Goal: Task Accomplishment & Management: Use online tool/utility

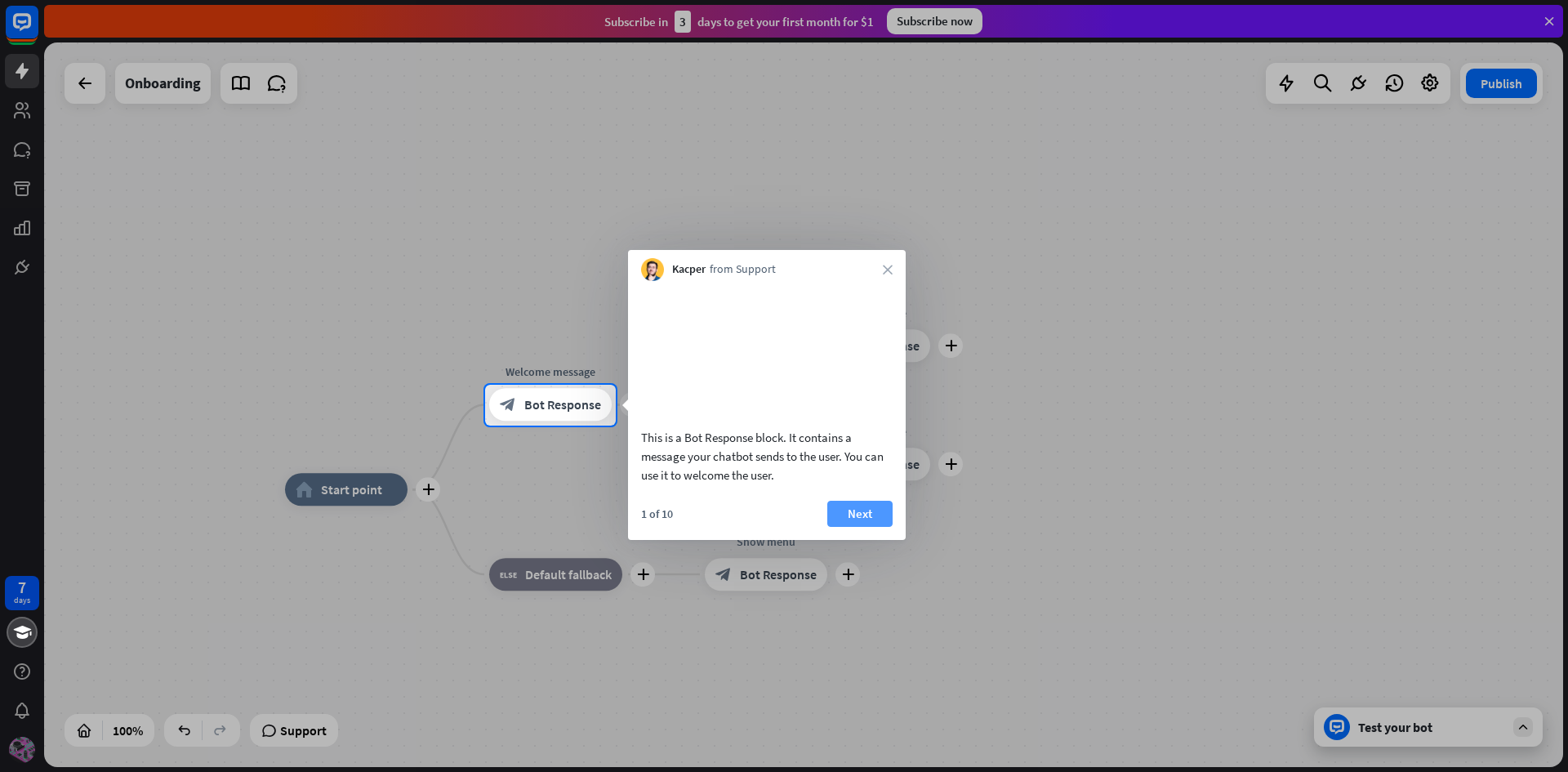
click at [857, 526] on button "Next" at bounding box center [860, 514] width 66 height 26
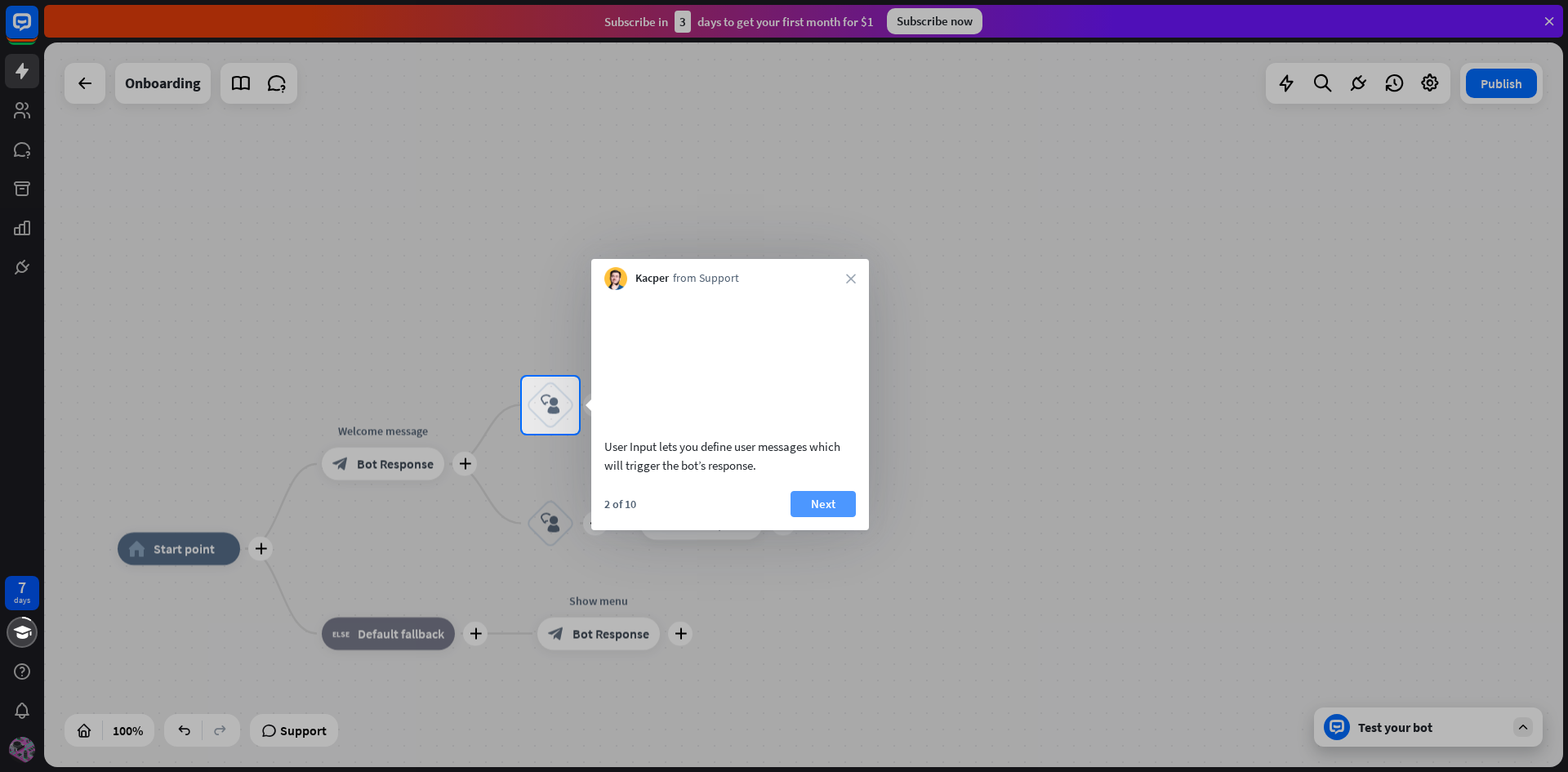
click at [804, 517] on button "Next" at bounding box center [824, 504] width 66 height 26
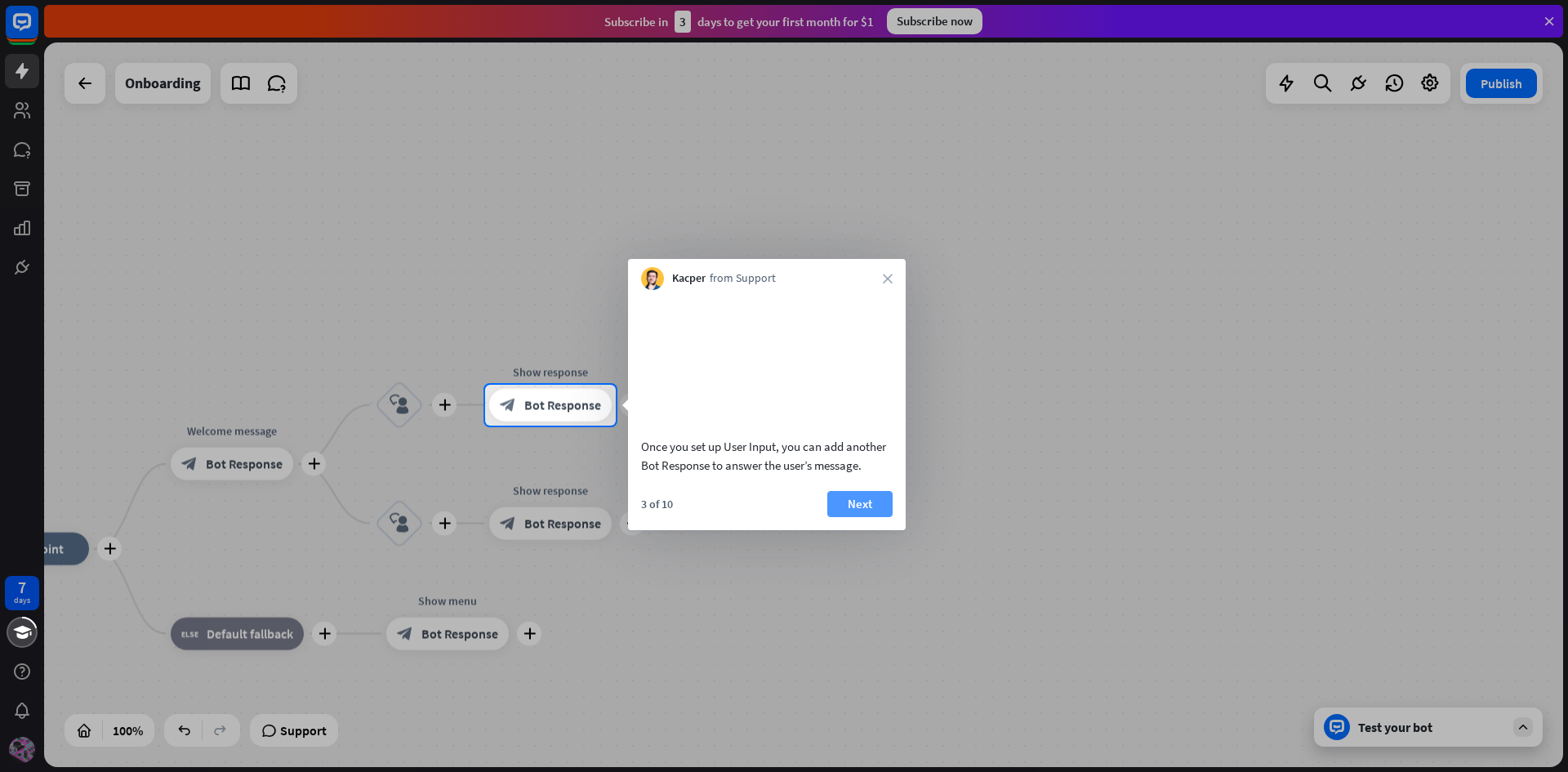
click at [857, 517] on button "Next" at bounding box center [860, 504] width 66 height 26
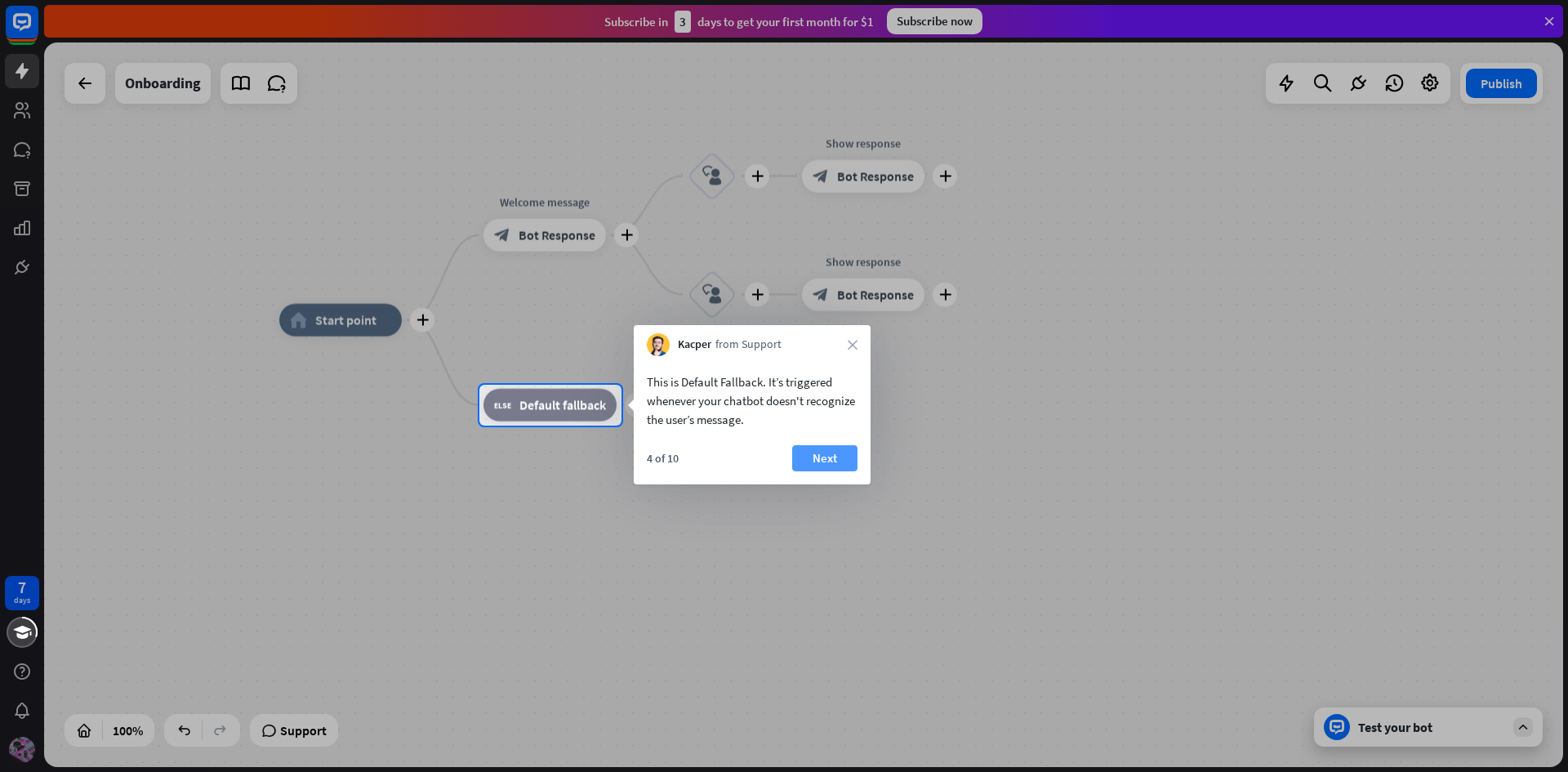
click at [851, 458] on button "Next" at bounding box center [825, 458] width 66 height 26
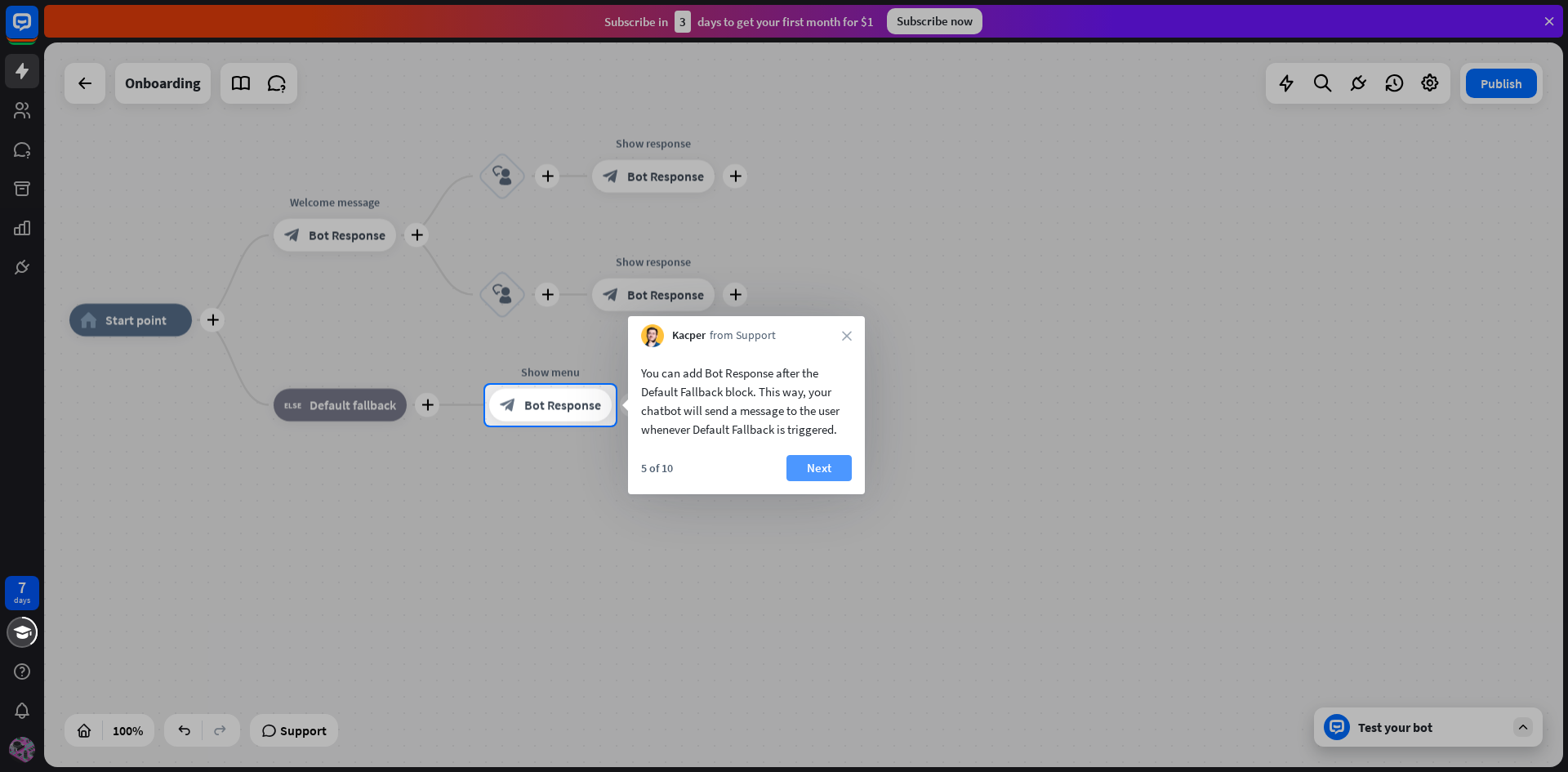
click at [826, 470] on button "Next" at bounding box center [819, 468] width 66 height 26
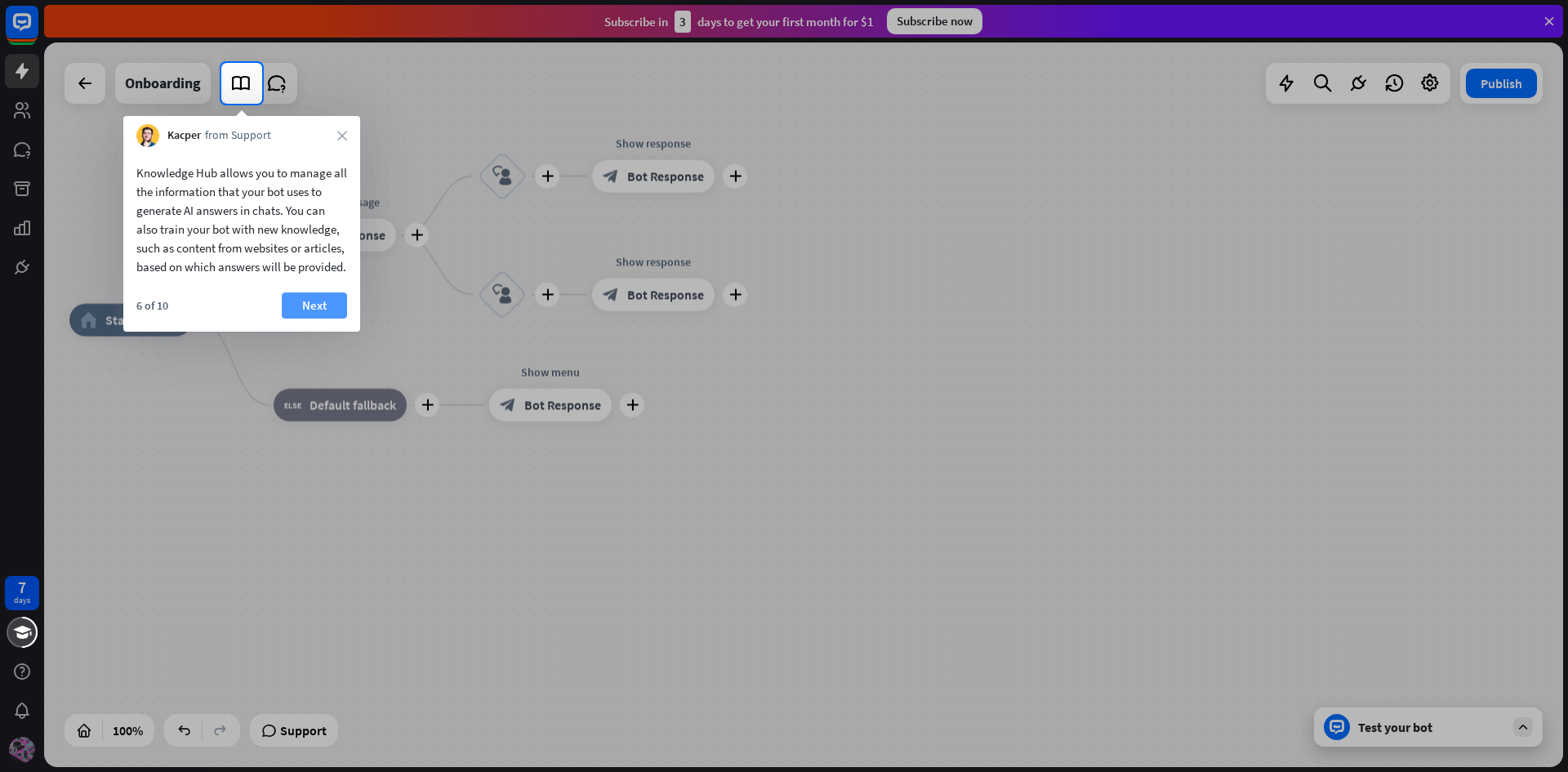
click at [334, 314] on button "Next" at bounding box center [315, 305] width 66 height 26
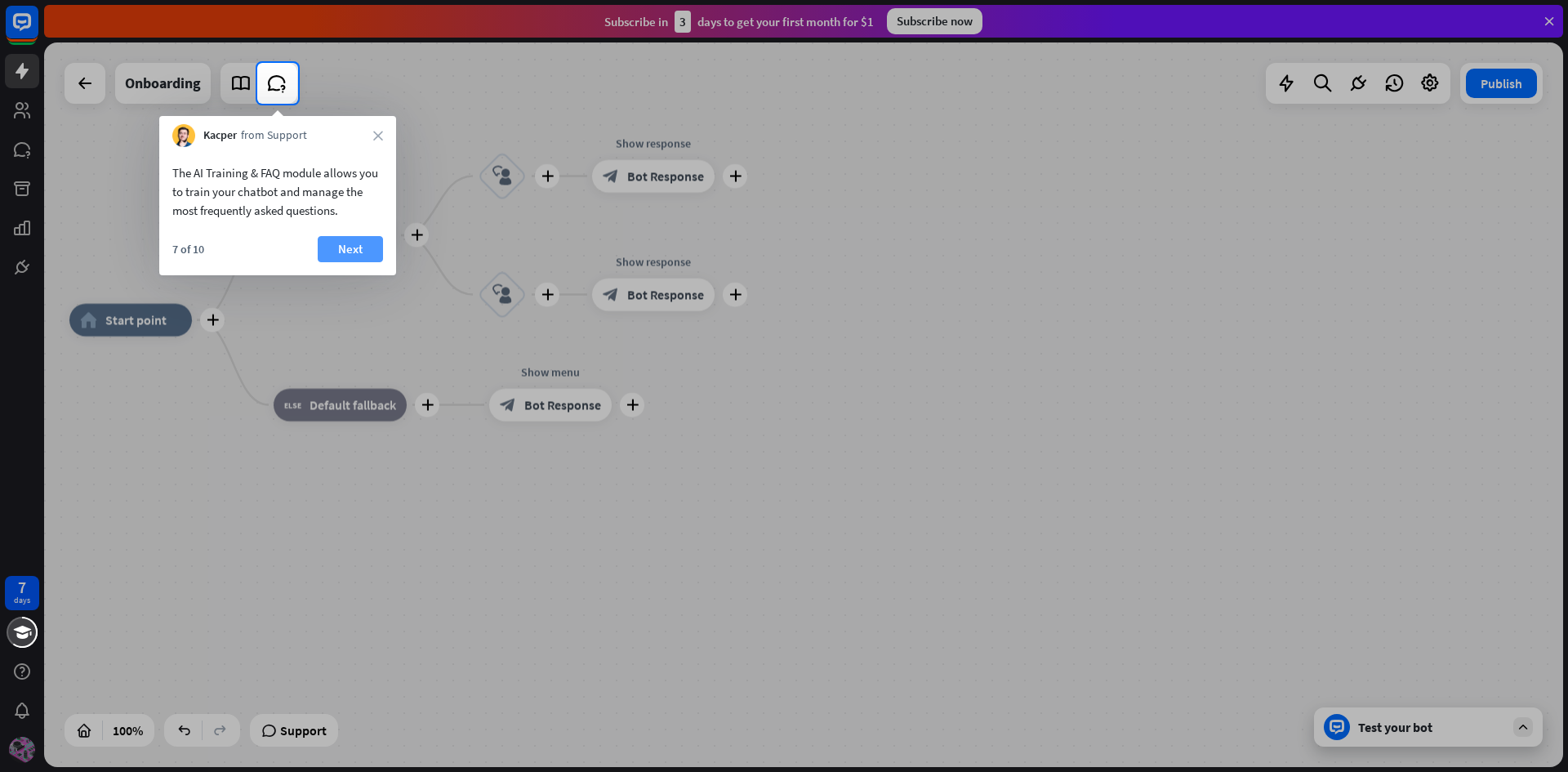
click at [356, 258] on button "Next" at bounding box center [351, 249] width 66 height 26
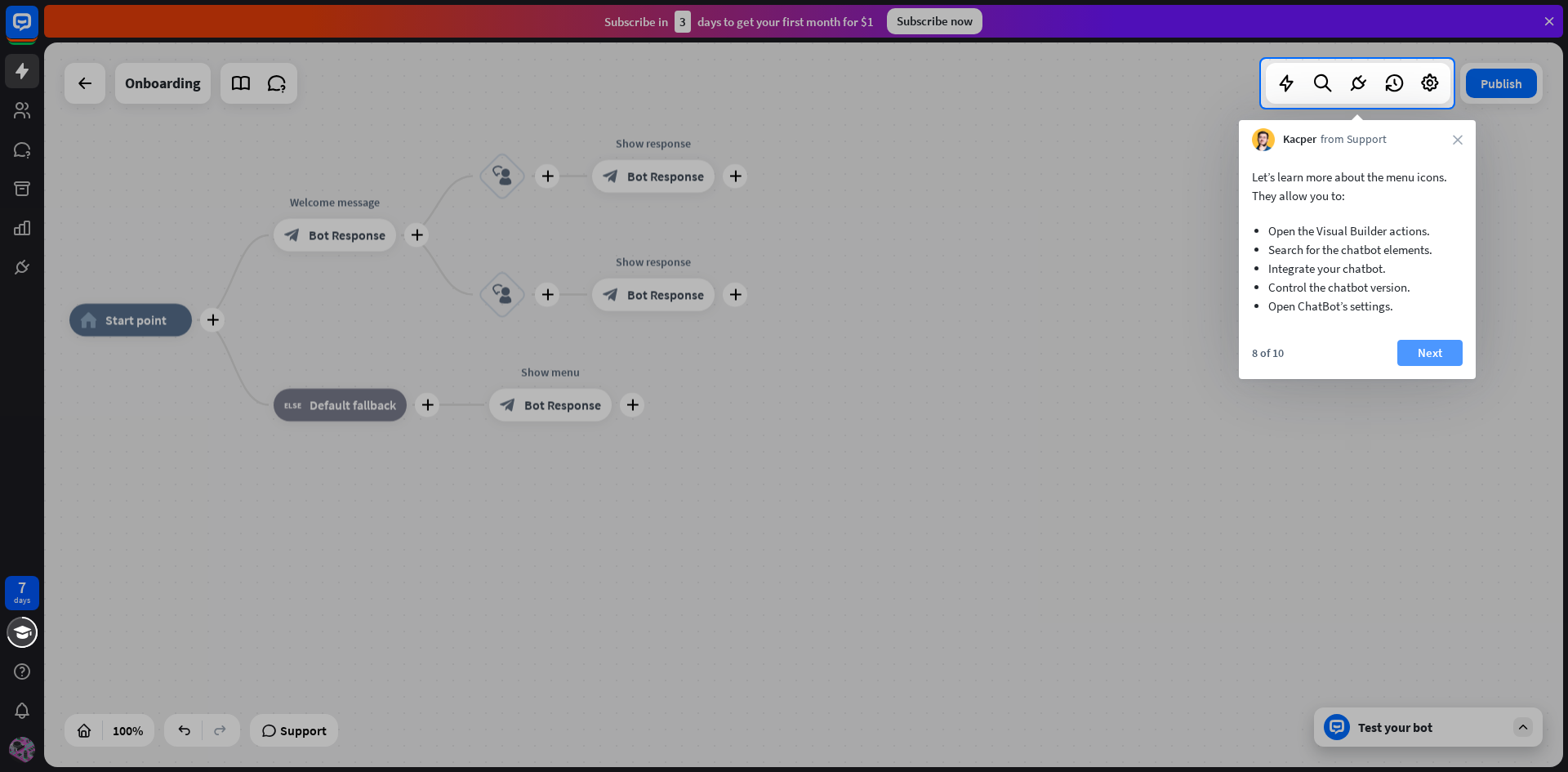
click at [1440, 360] on button "Next" at bounding box center [1431, 353] width 66 height 26
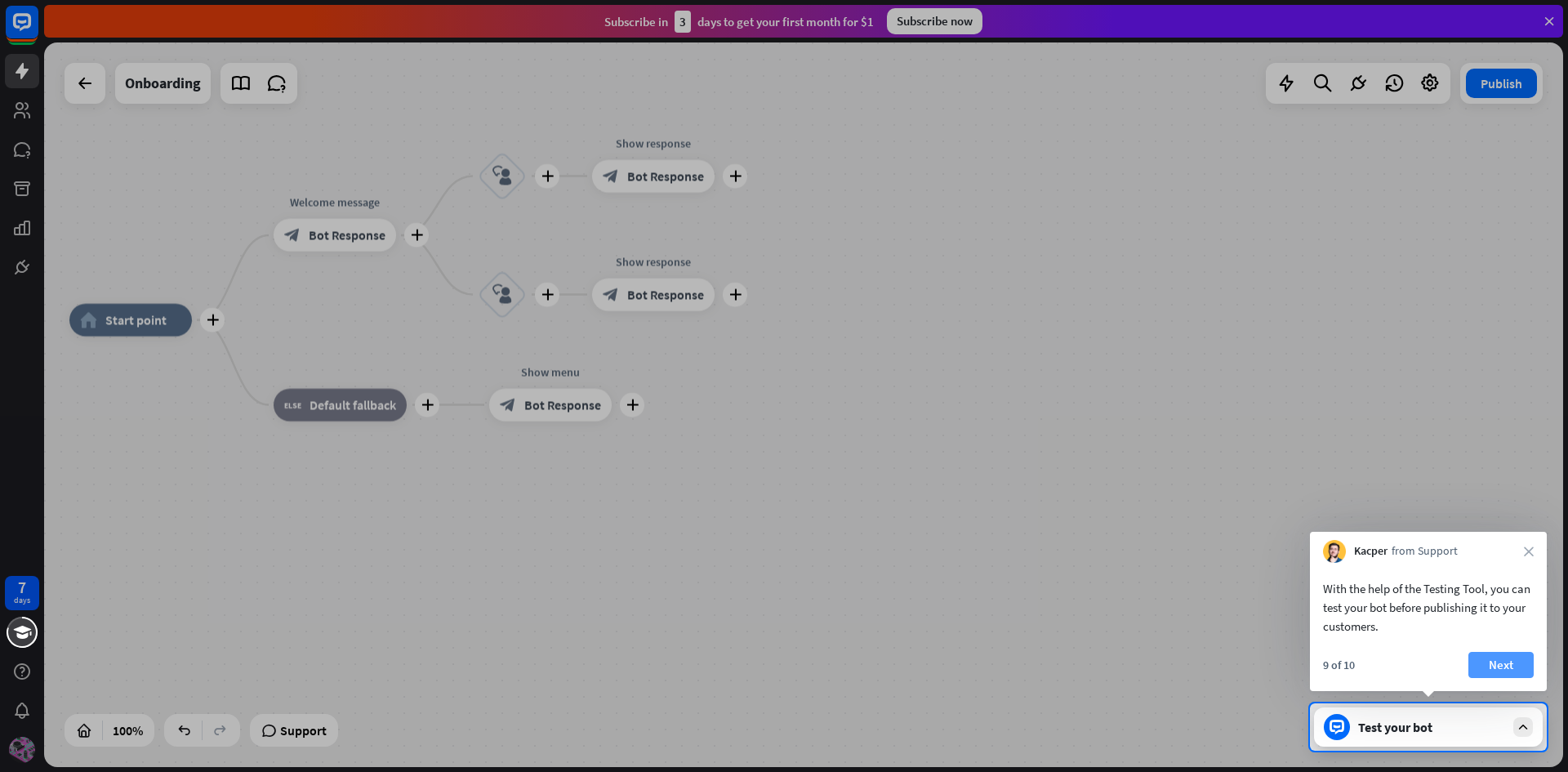
click at [1500, 660] on button "Next" at bounding box center [1501, 665] width 66 height 26
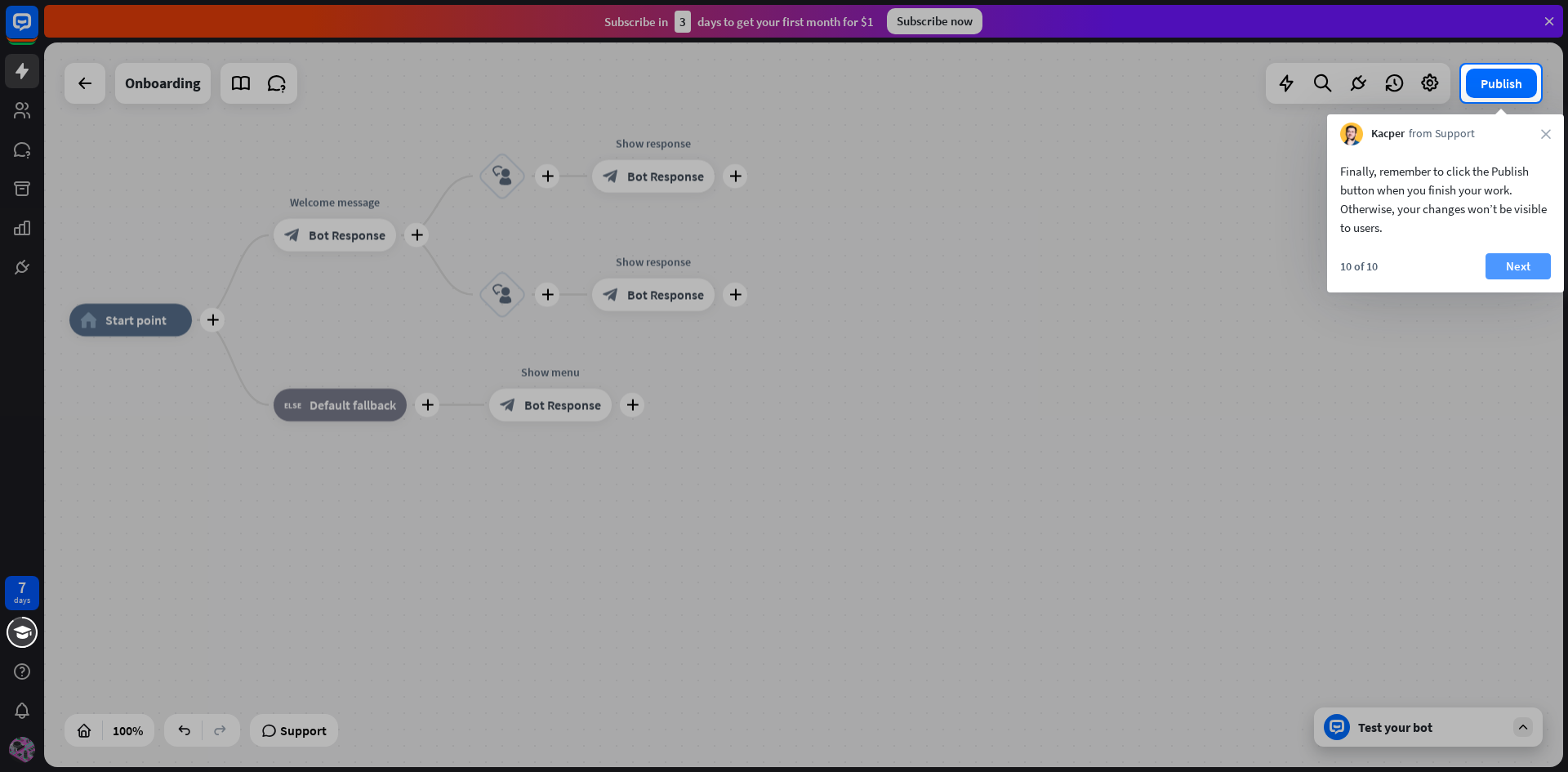
click at [1493, 265] on button "Next" at bounding box center [1519, 266] width 66 height 26
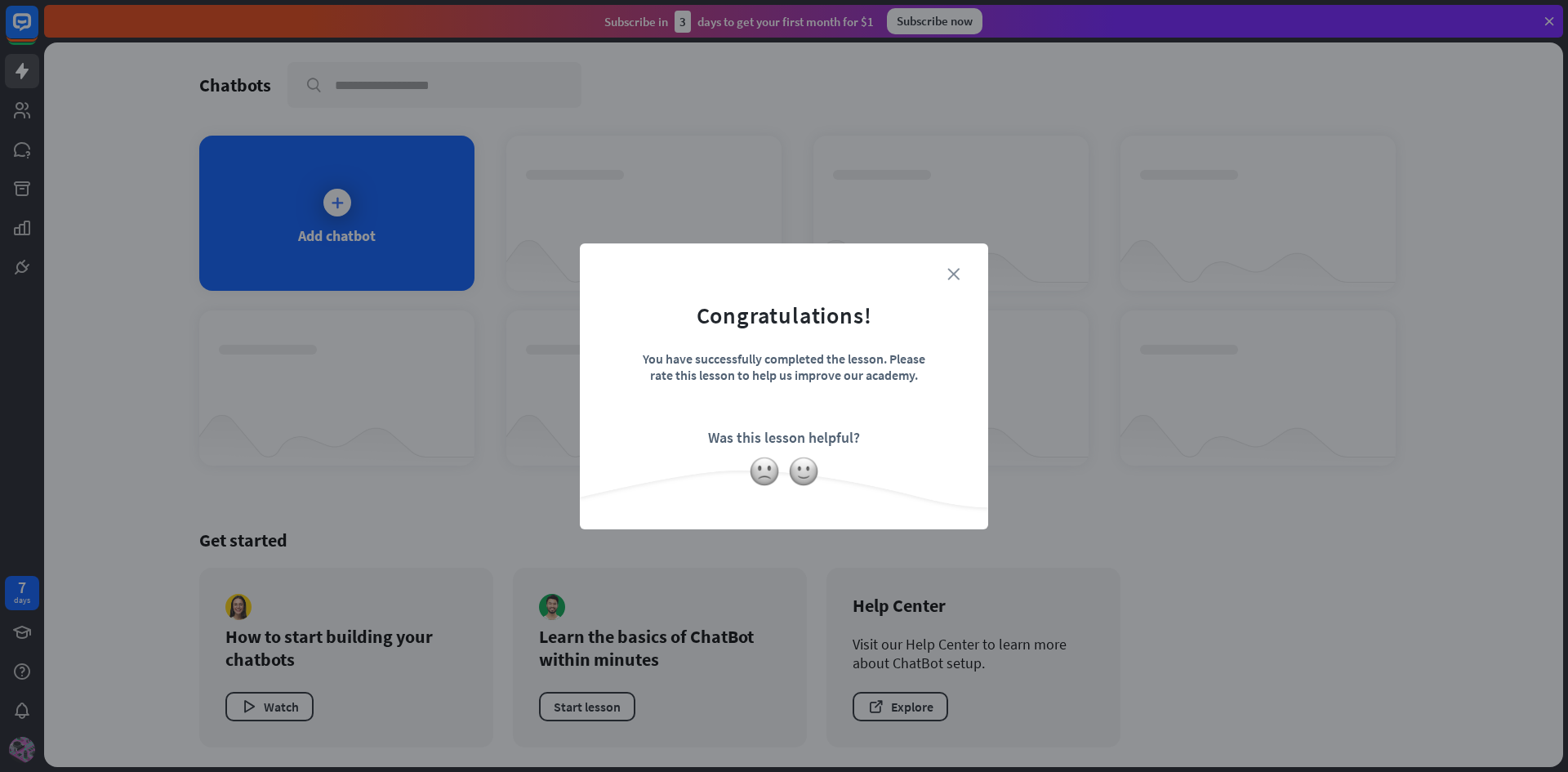
click at [953, 271] on icon "close" at bounding box center [953, 274] width 12 height 12
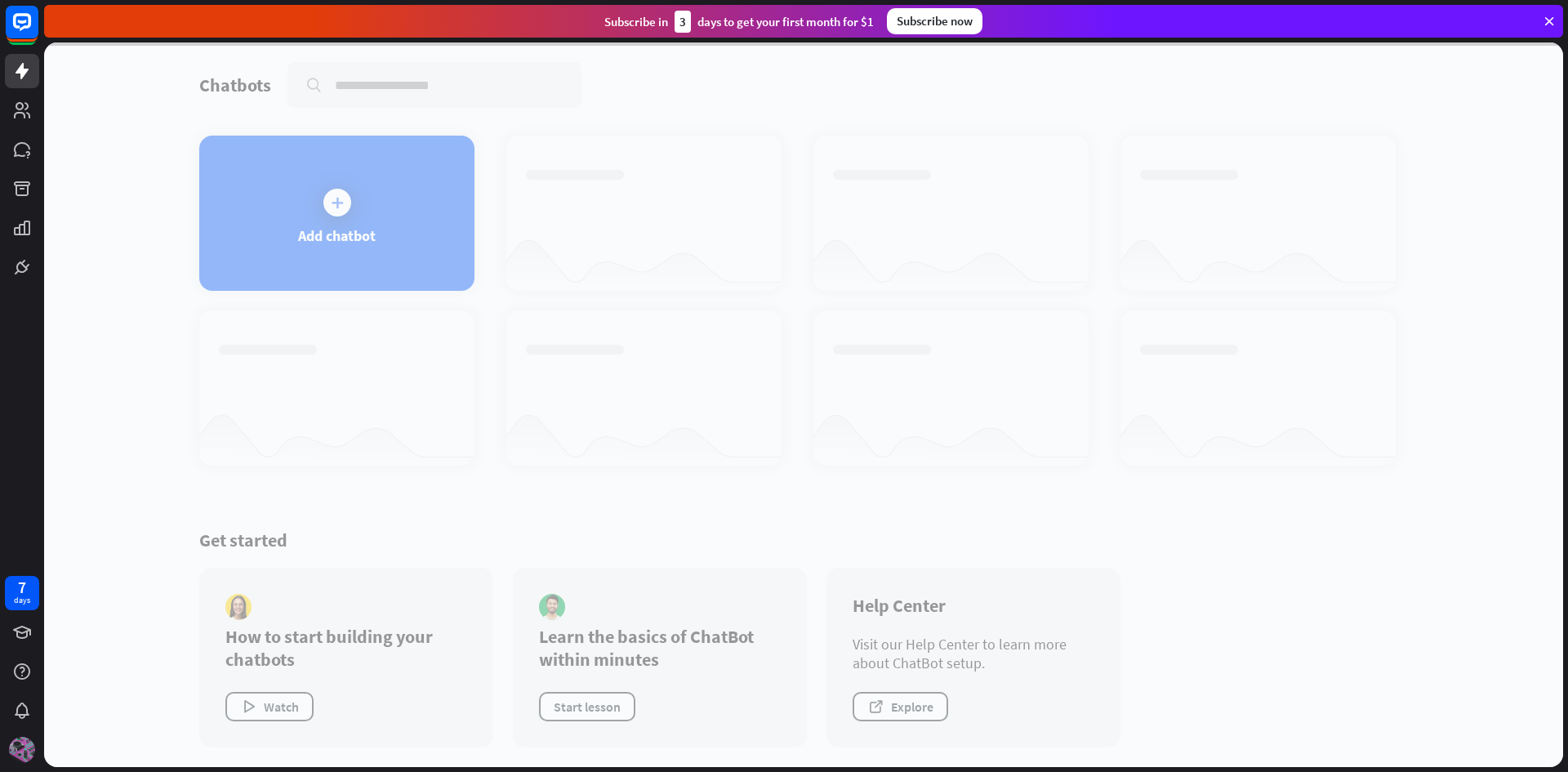
click at [336, 210] on div at bounding box center [803, 405] width 1519 height 724
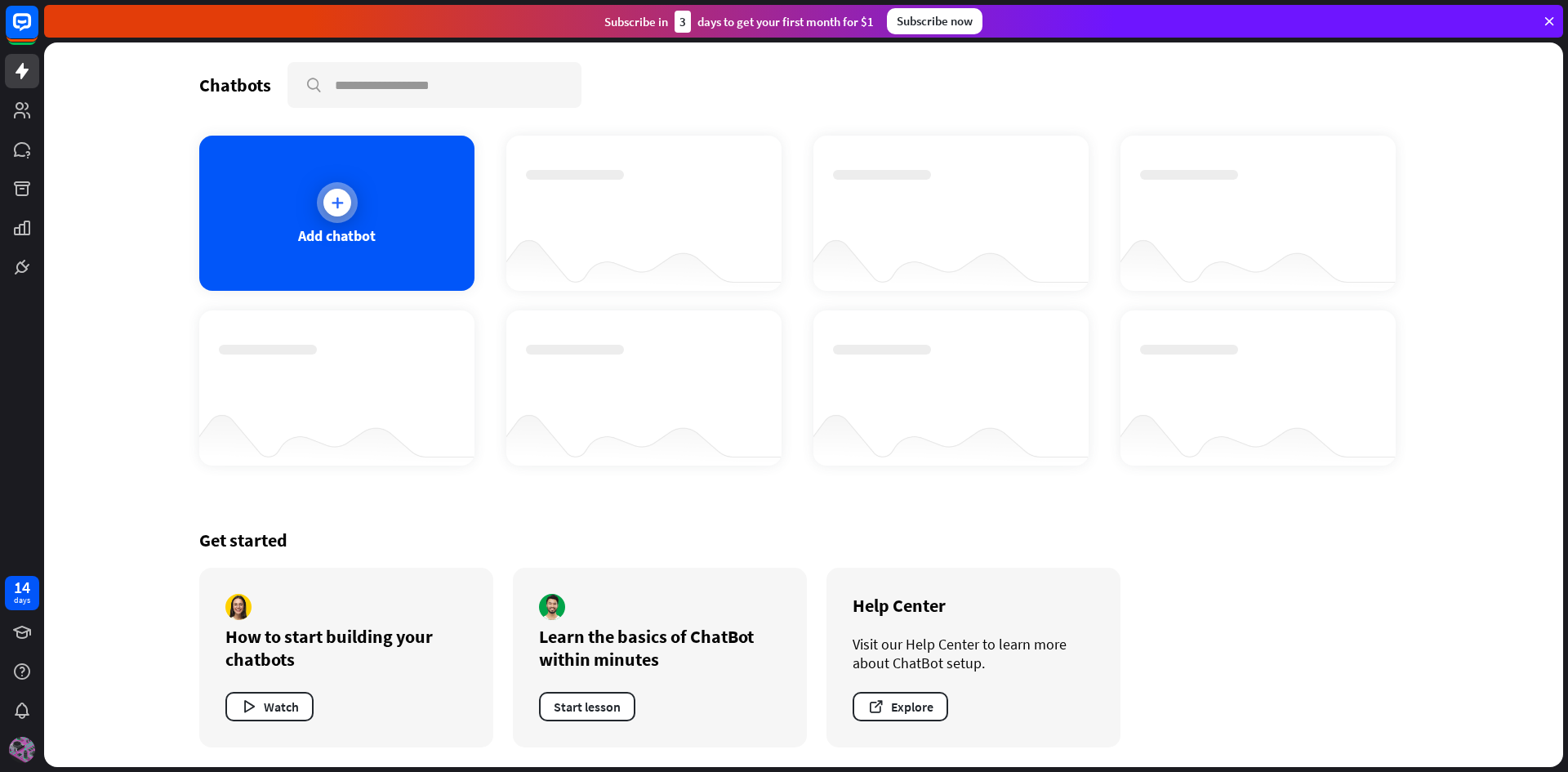
click at [340, 213] on div at bounding box center [337, 202] width 28 height 28
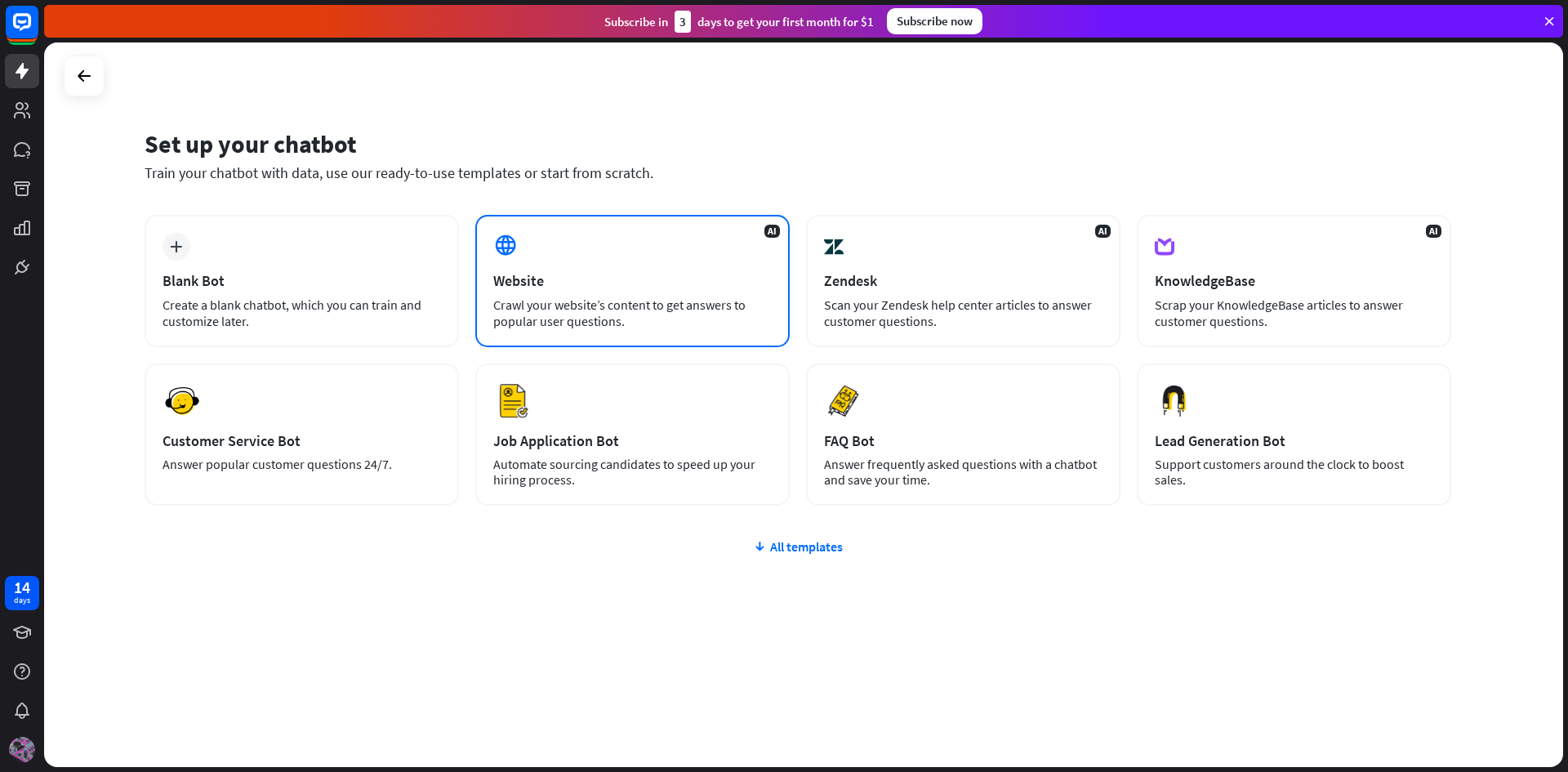
click at [634, 249] on div "AI Website Crawl your website’s content to get answers to popular user question…" at bounding box center [633, 280] width 315 height 132
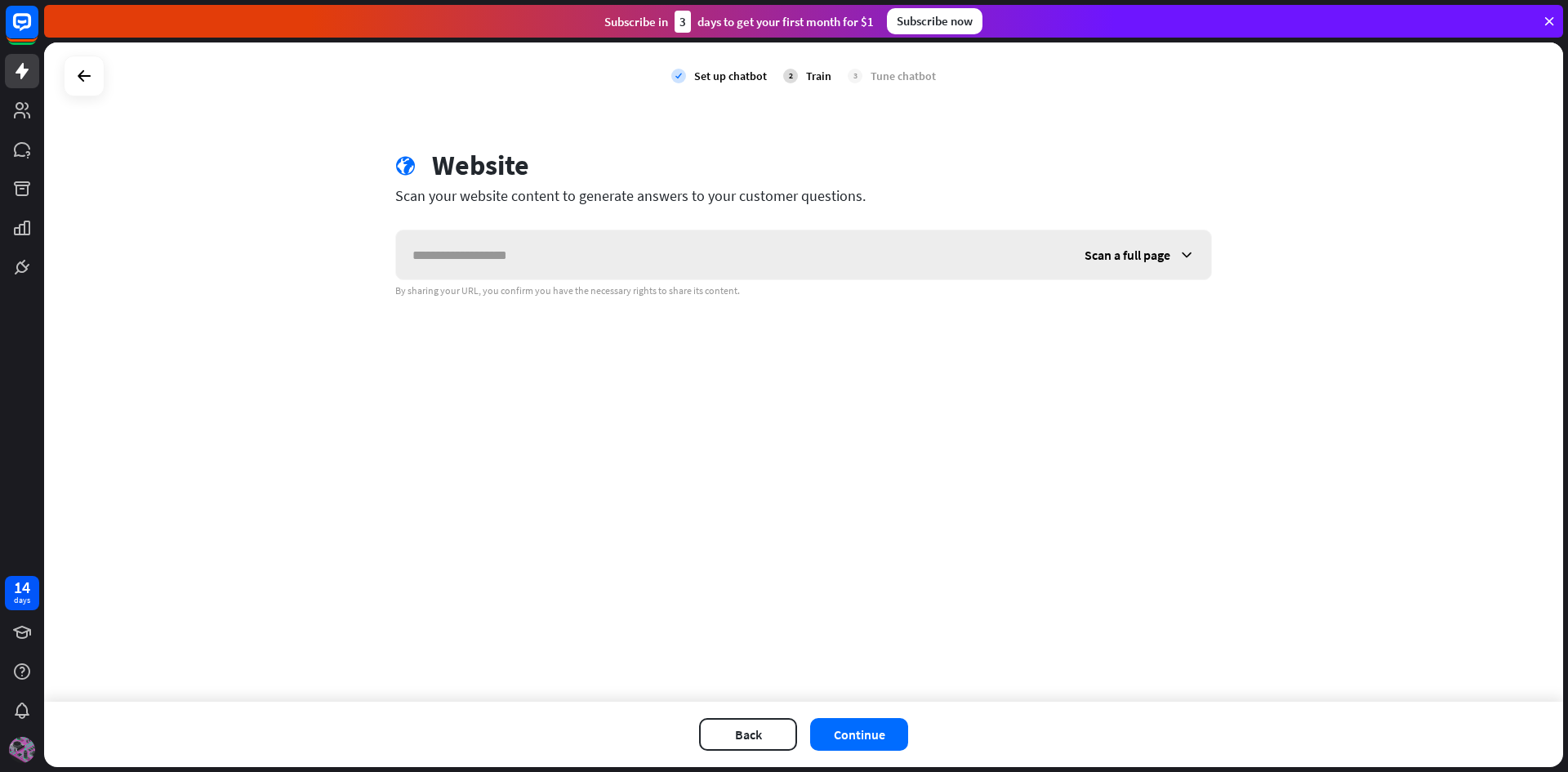
click at [628, 250] on input "text" at bounding box center [732, 254] width 672 height 49
click at [1080, 247] on div "Scan a full page" at bounding box center [1139, 254] width 143 height 49
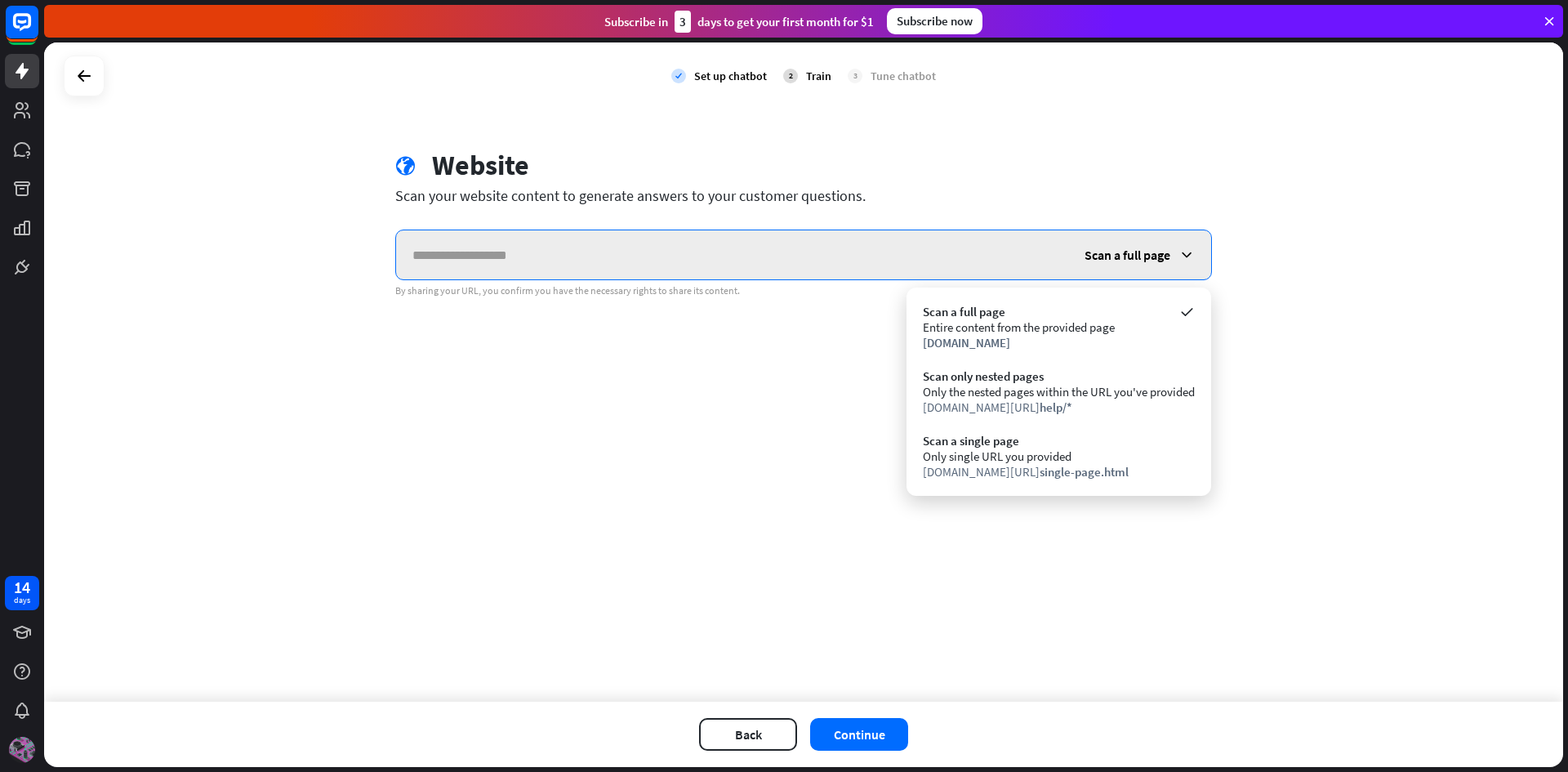
click at [826, 260] on input "text" at bounding box center [732, 254] width 672 height 49
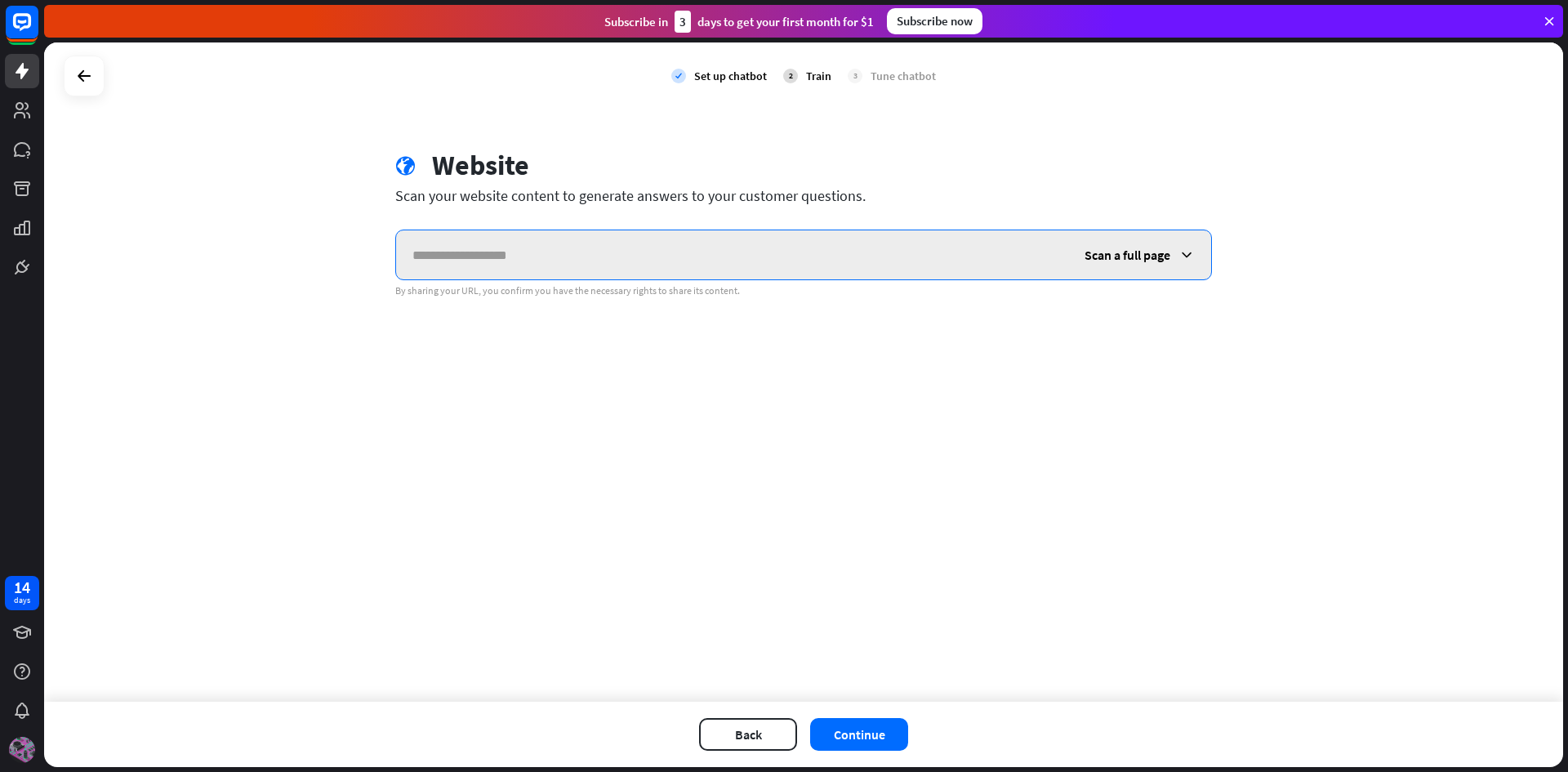
click at [726, 258] on input "text" at bounding box center [732, 254] width 672 height 49
click at [496, 249] on input "text" at bounding box center [732, 254] width 672 height 49
paste input "**********"
type input "**********"
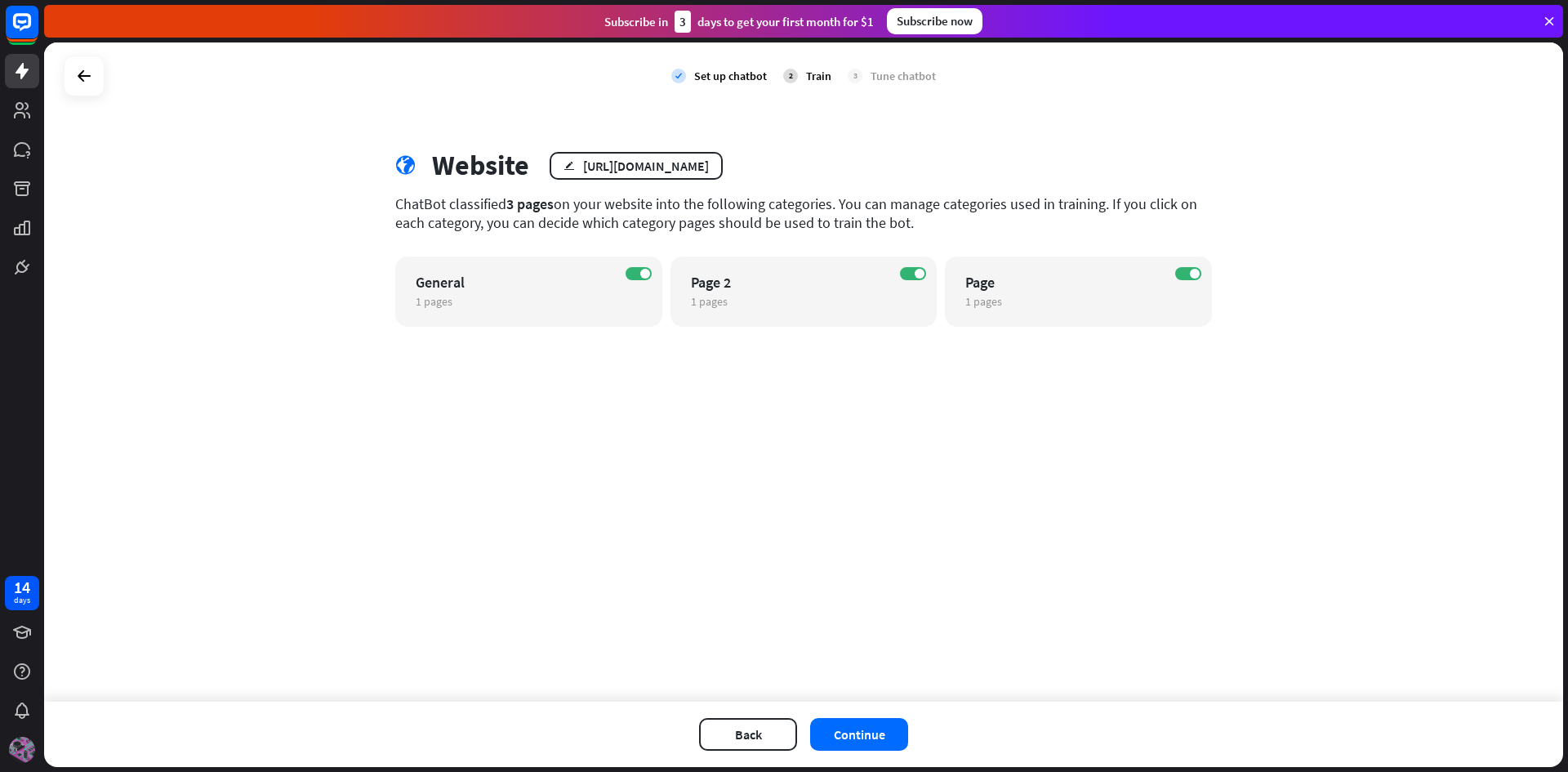
click at [570, 224] on div "ChatBot classified 3 pages on your website into the following categories. You c…" at bounding box center [803, 213] width 817 height 37
click at [592, 214] on div "ChatBot classified 3 pages on your website into the following categories. You c…" at bounding box center [803, 213] width 817 height 37
click at [868, 721] on button "Continue" at bounding box center [858, 734] width 98 height 33
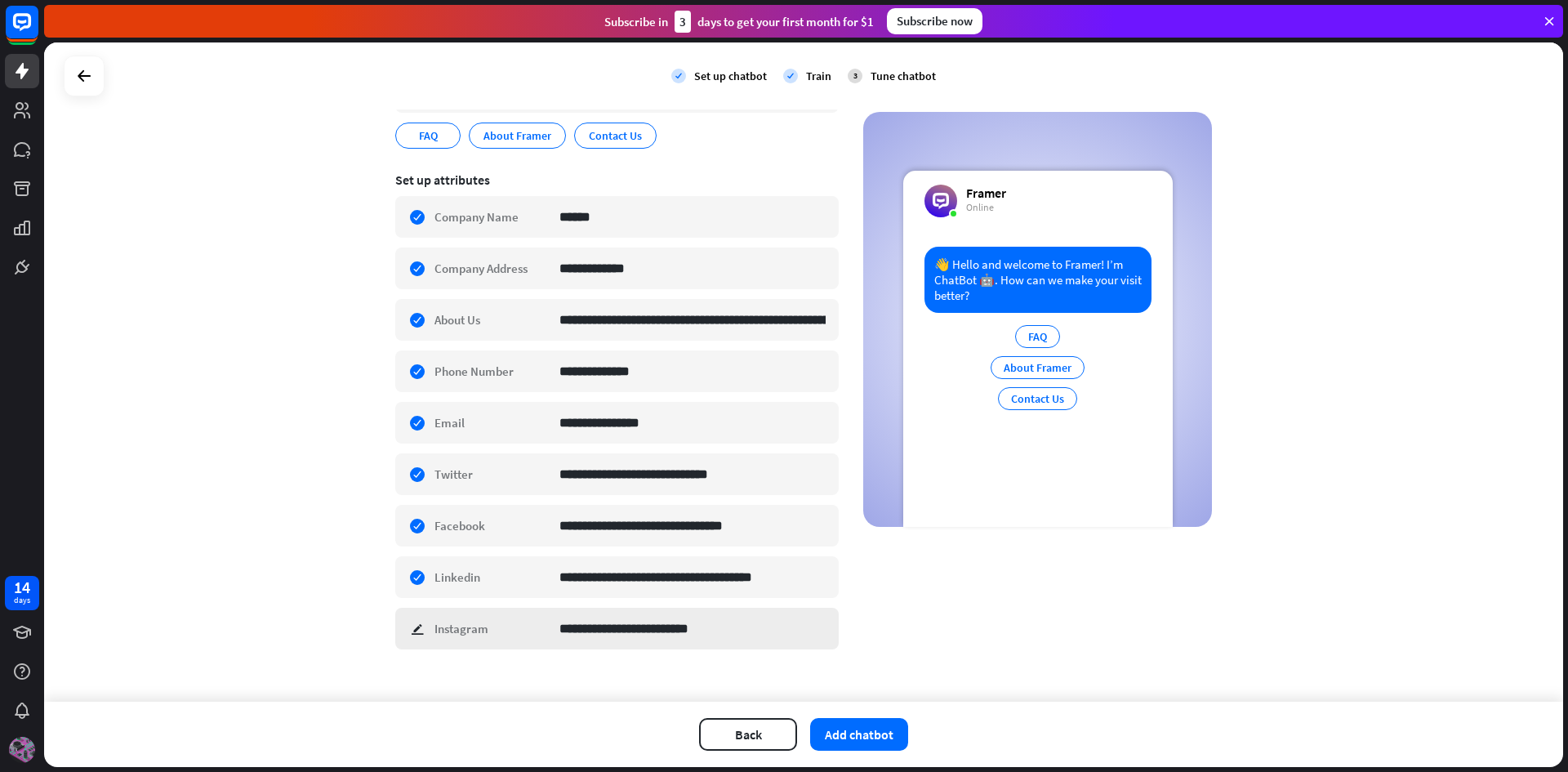
scroll to position [232, 0]
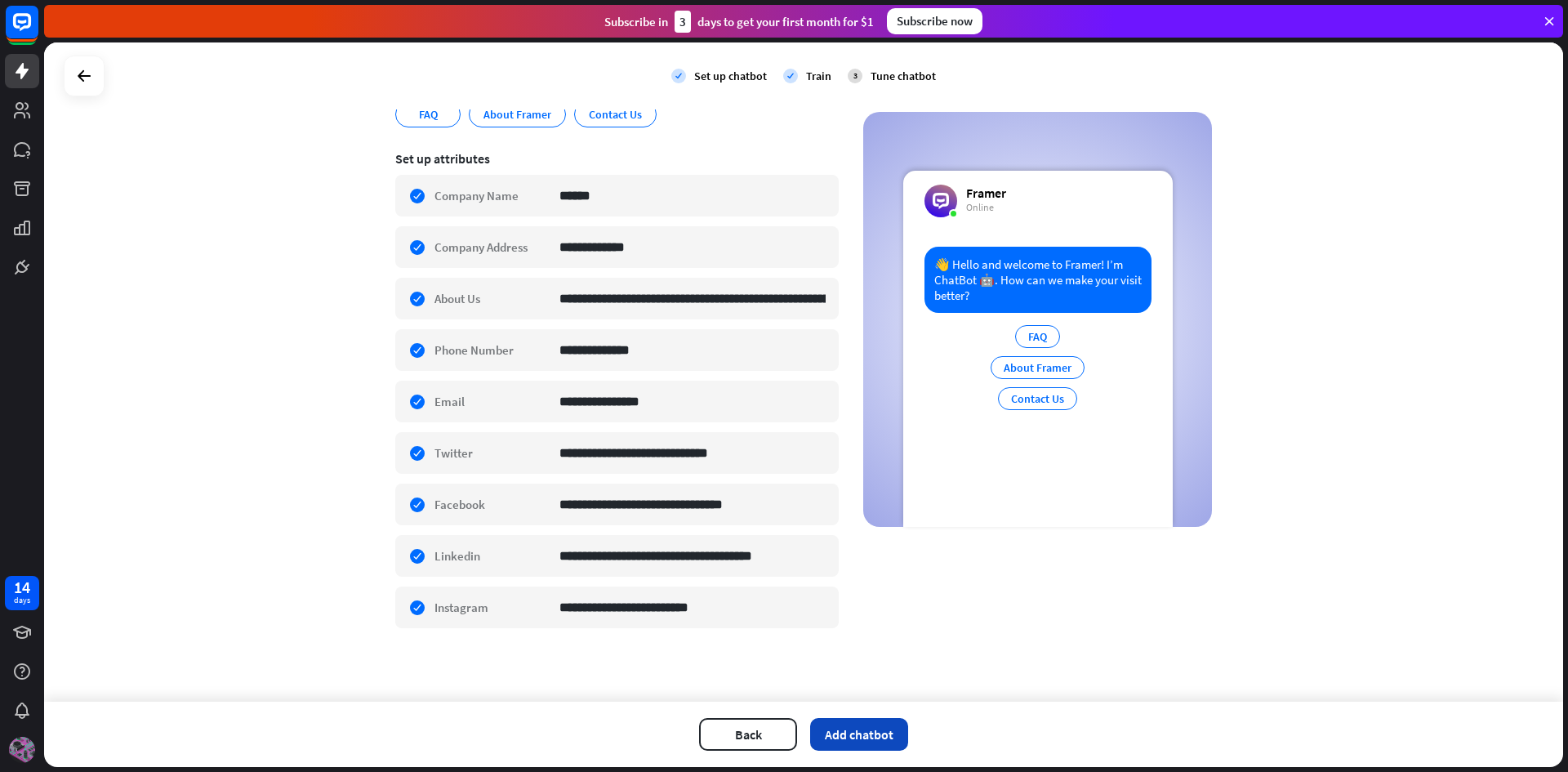
click at [863, 724] on button "Add chatbot" at bounding box center [858, 734] width 98 height 33
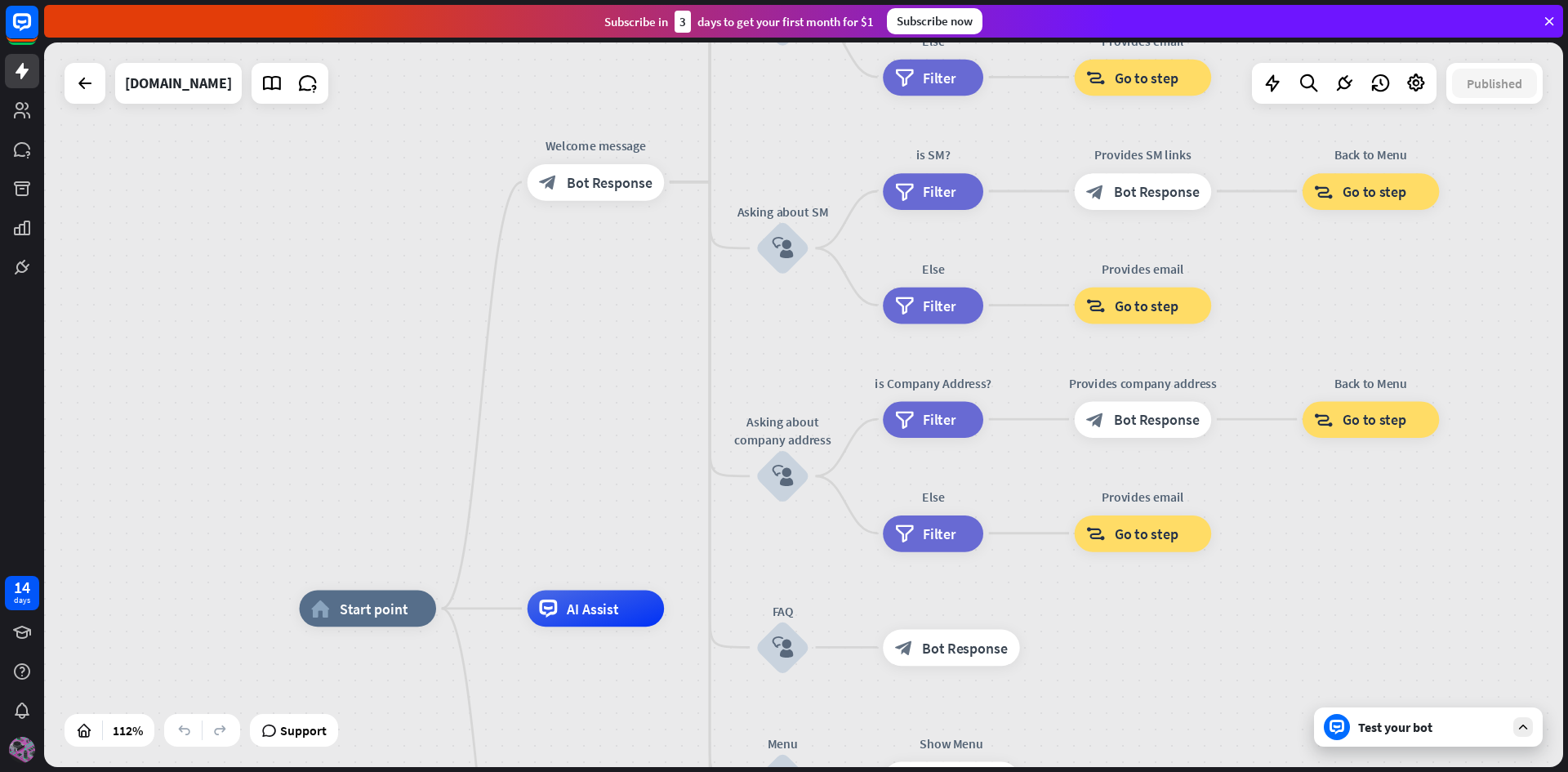
drag, startPoint x: 653, startPoint y: 237, endPoint x: 654, endPoint y: 444, distance: 207.0
click at [654, 444] on div "home_2 Start point Welcome message block_bot_response Bot Response About us blo…" at bounding box center [803, 405] width 1519 height 724
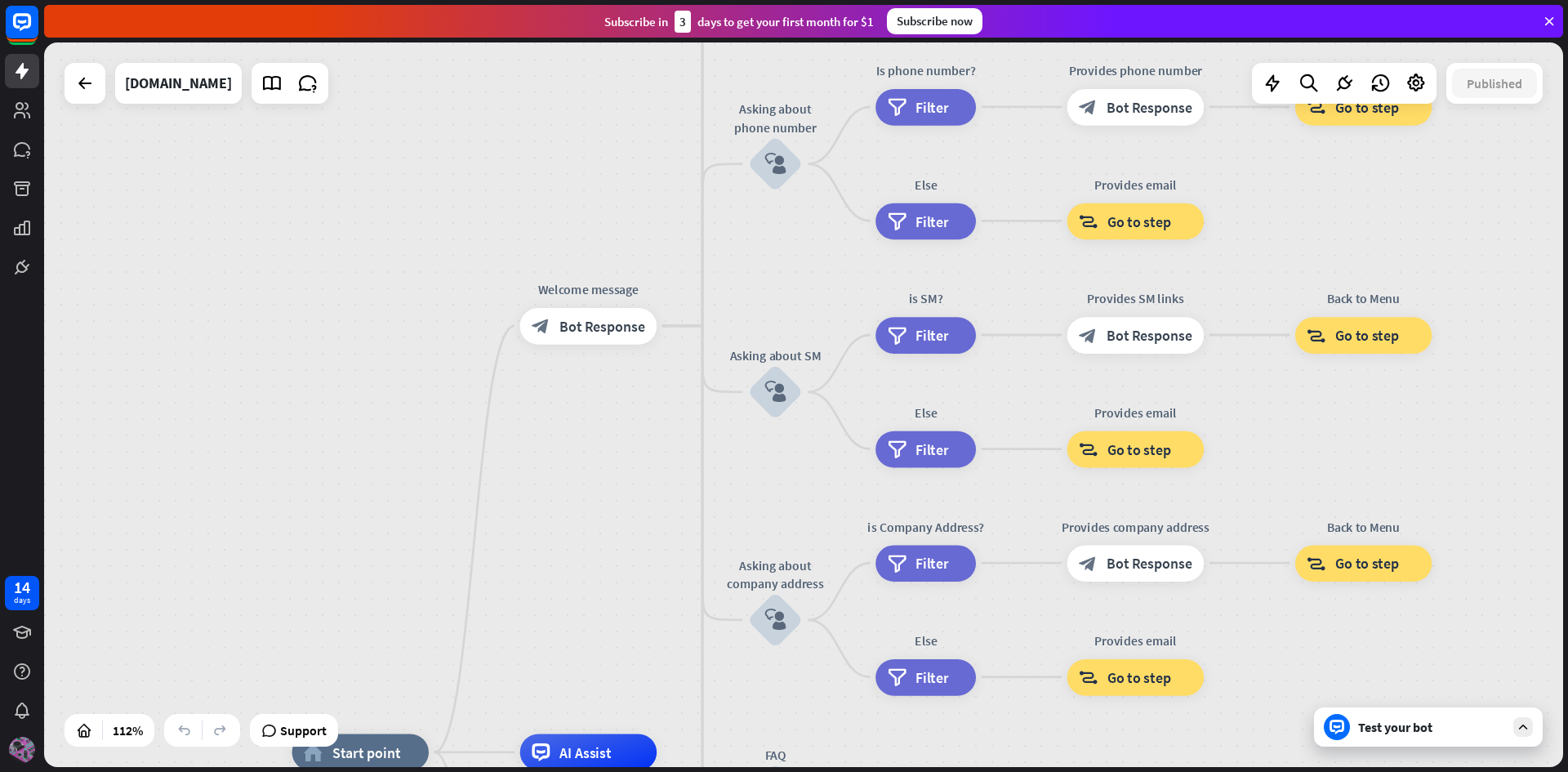
drag, startPoint x: 628, startPoint y: 362, endPoint x: 620, endPoint y: 507, distance: 145.2
click at [620, 507] on div "home_2 Start point Welcome message block_bot_response Bot Response About us blo…" at bounding box center [803, 405] width 1519 height 724
click at [658, 338] on div "Edit name more_horiz plus Welcome message block_bot_response Bot Response" at bounding box center [589, 326] width 137 height 37
click at [677, 334] on div "plus" at bounding box center [679, 326] width 28 height 28
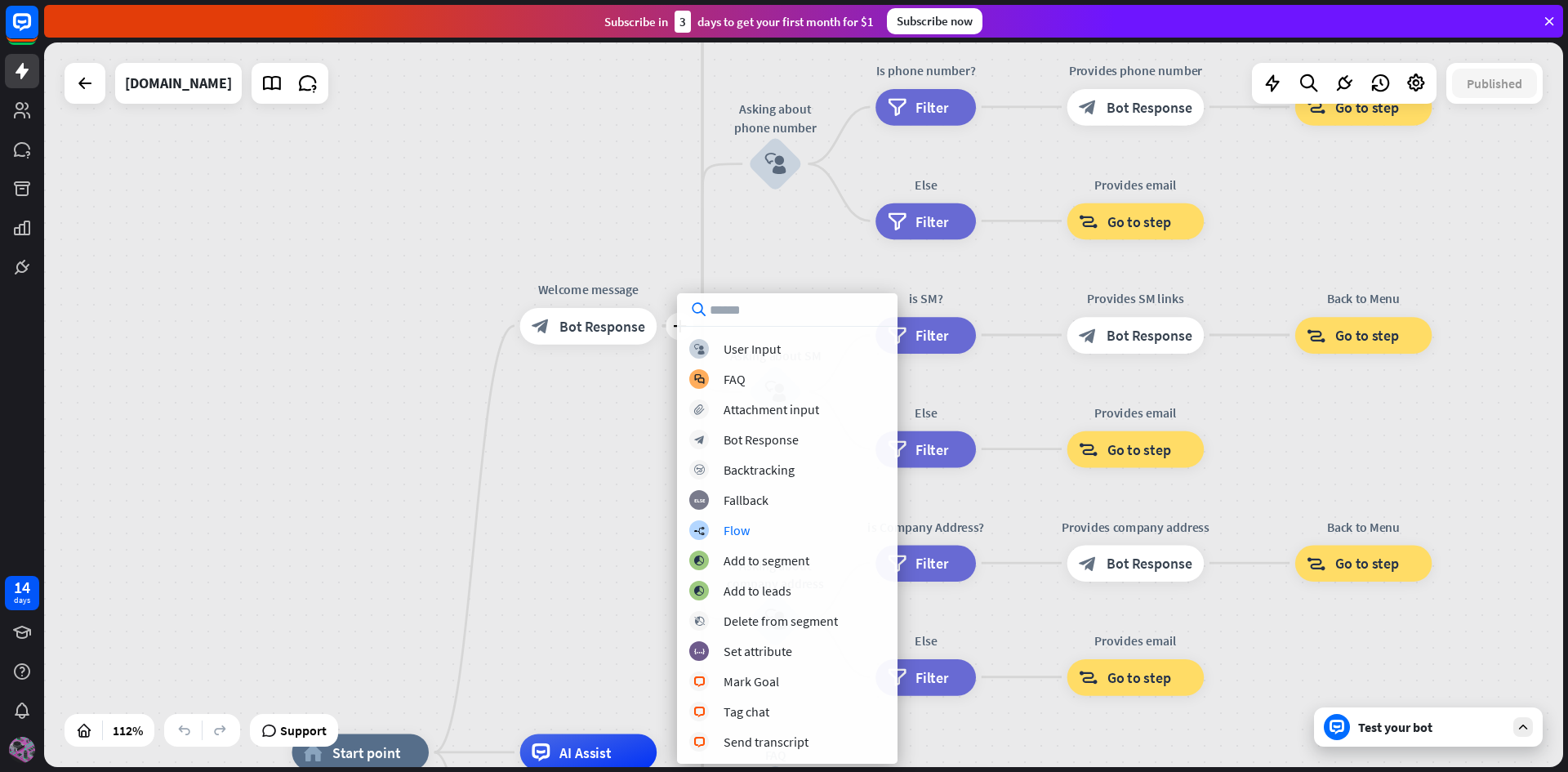
click at [588, 516] on div "home_2 Start point plus Welcome message block_bot_response Bot Response About u…" at bounding box center [803, 405] width 1519 height 724
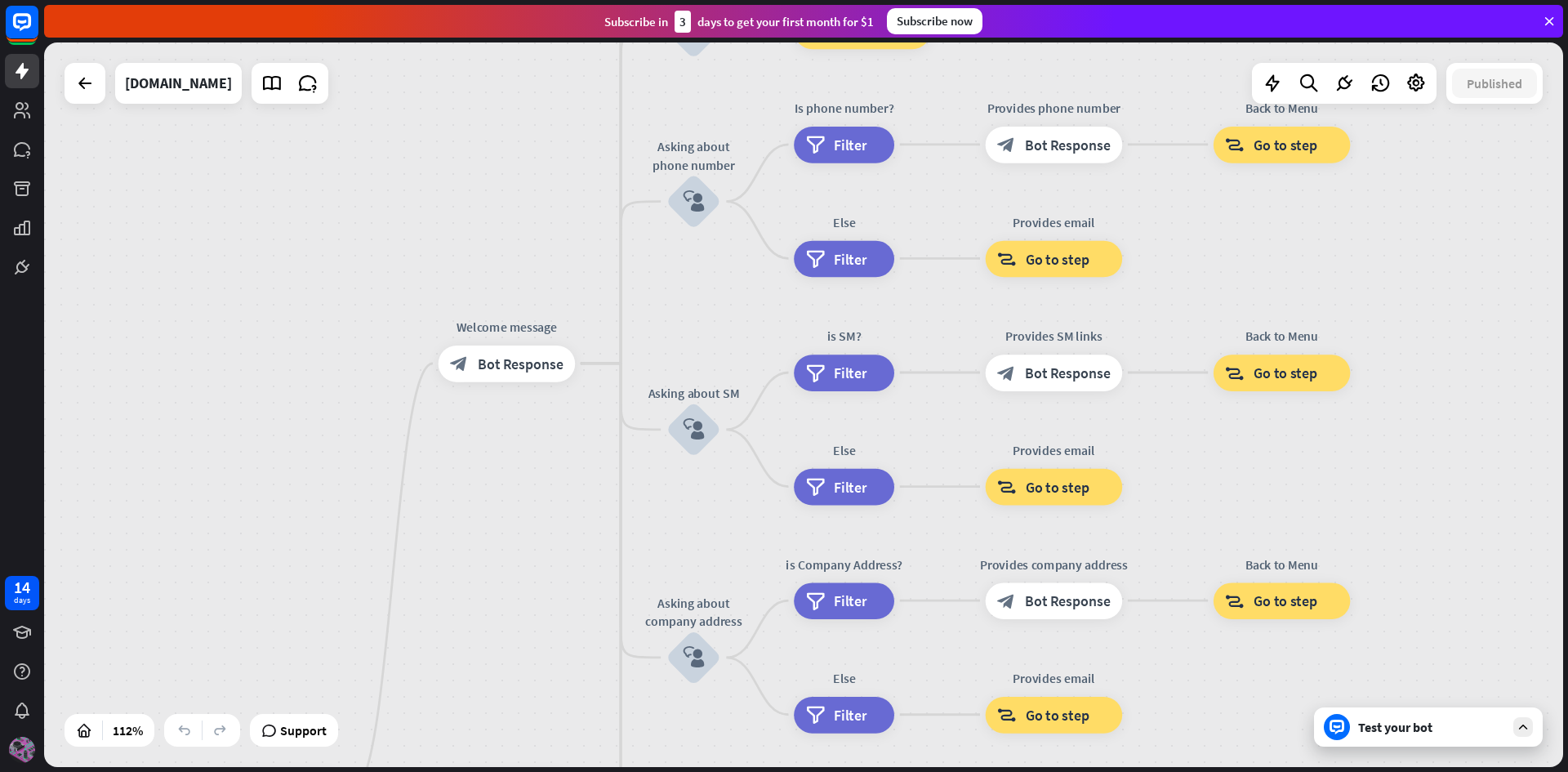
drag, startPoint x: 769, startPoint y: 272, endPoint x: 712, endPoint y: 261, distance: 58.1
click at [712, 261] on div "home_2 Start point Welcome message block_bot_response Bot Response About us blo…" at bounding box center [803, 405] width 1519 height 724
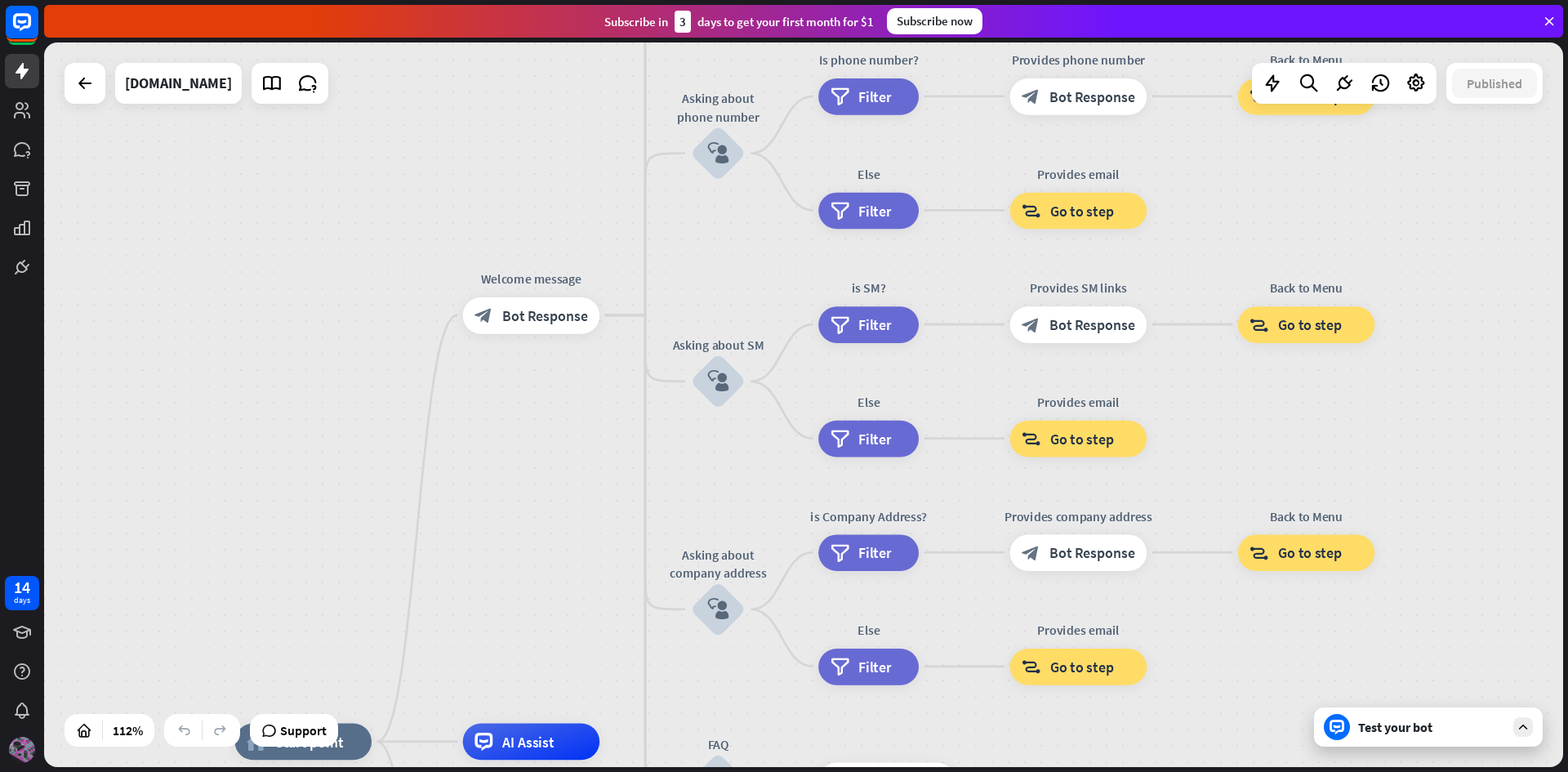
click at [1410, 745] on div "Test your bot" at bounding box center [1428, 726] width 229 height 39
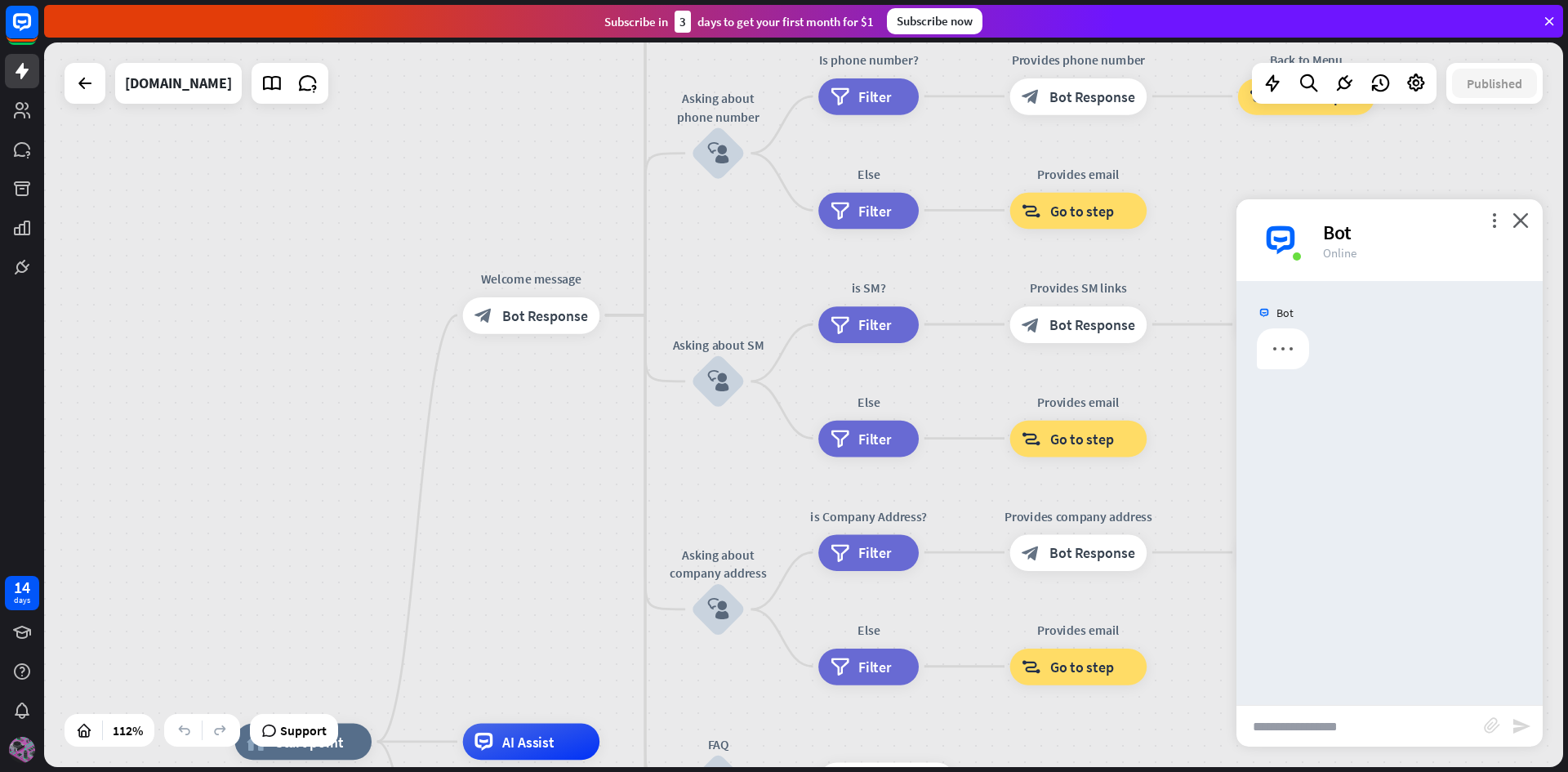
click at [1396, 718] on input "text" at bounding box center [1360, 725] width 247 height 41
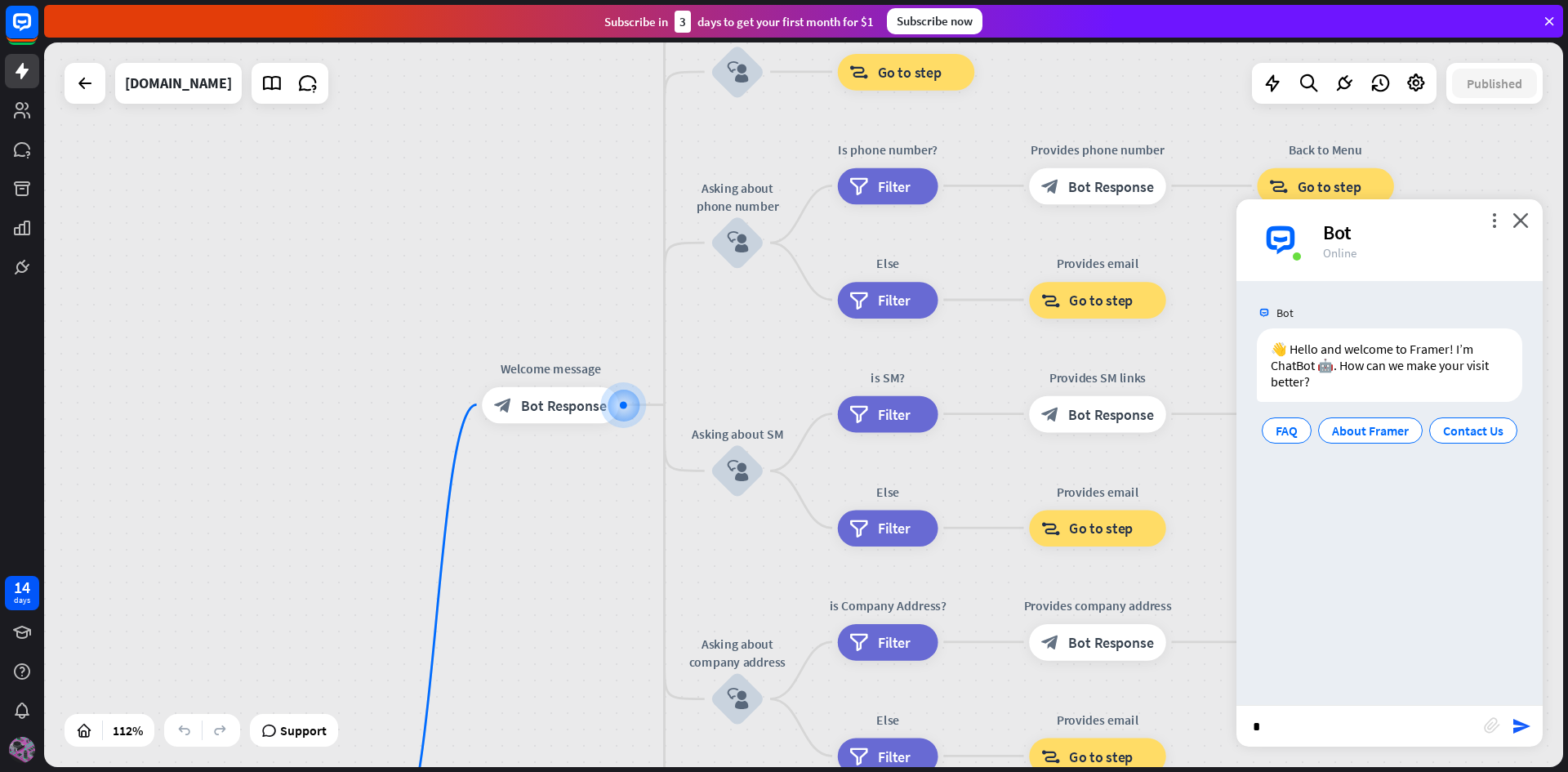
type input "**"
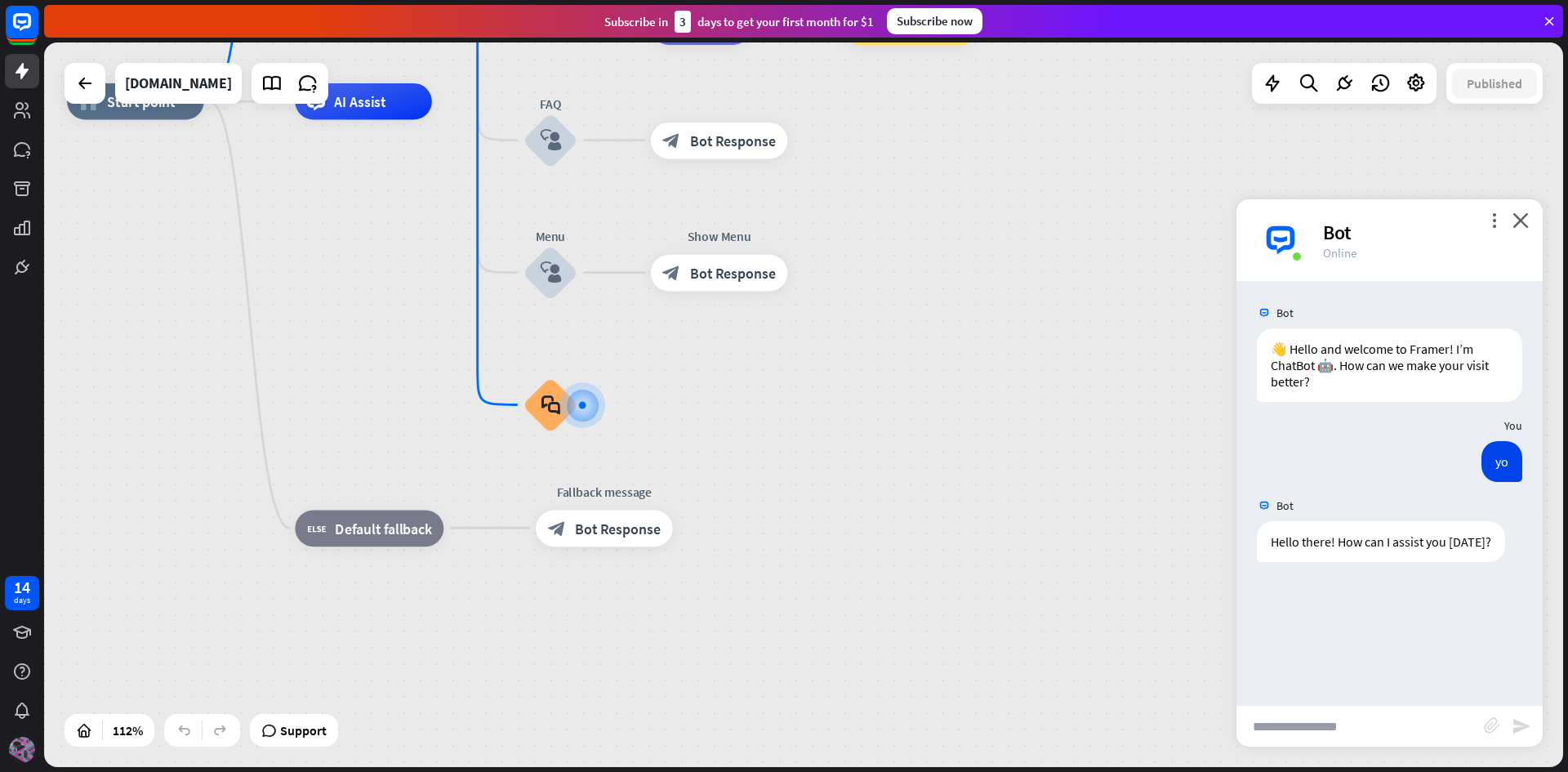
type input "*"
type input "**********"
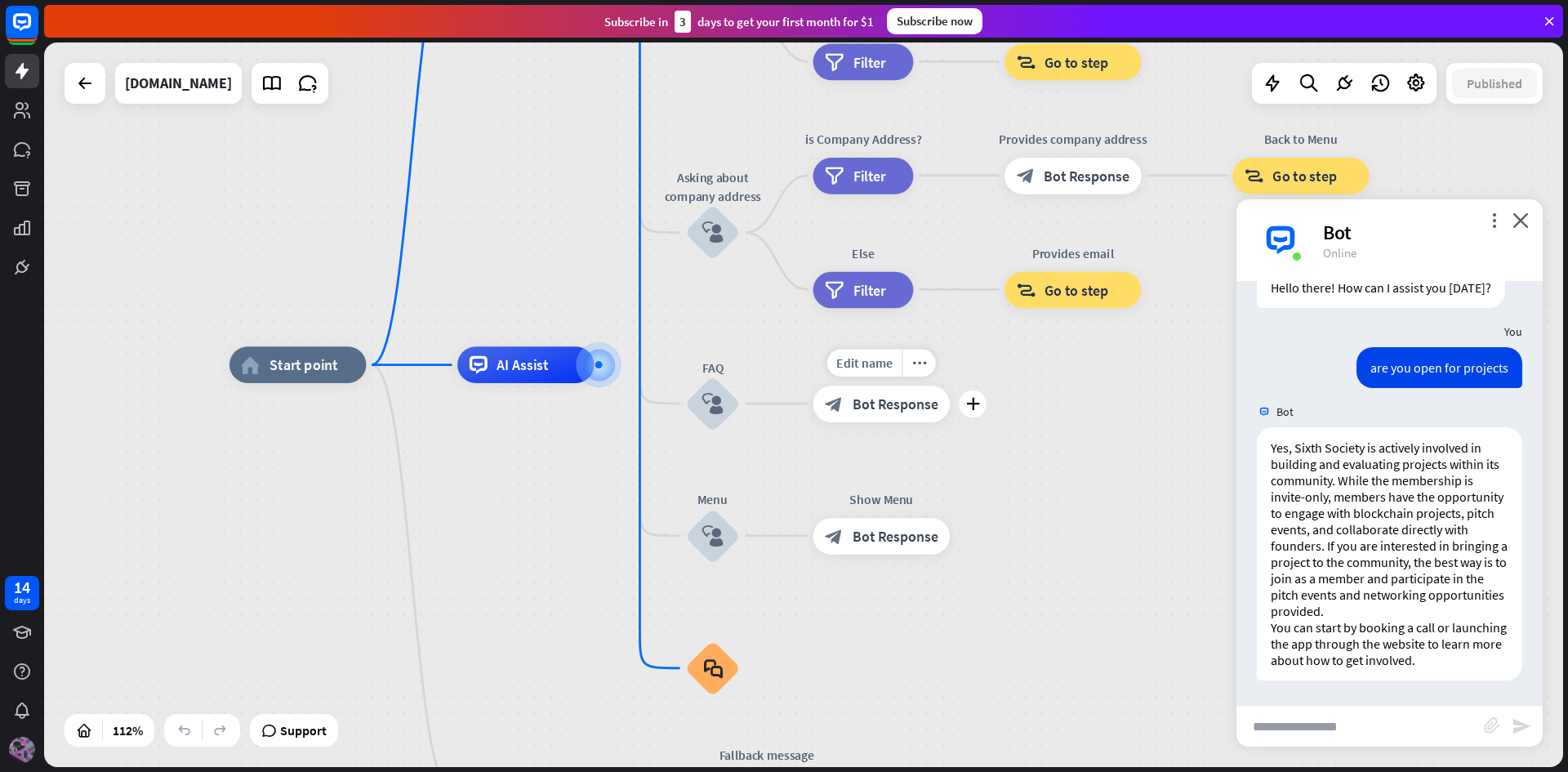
scroll to position [271, 0]
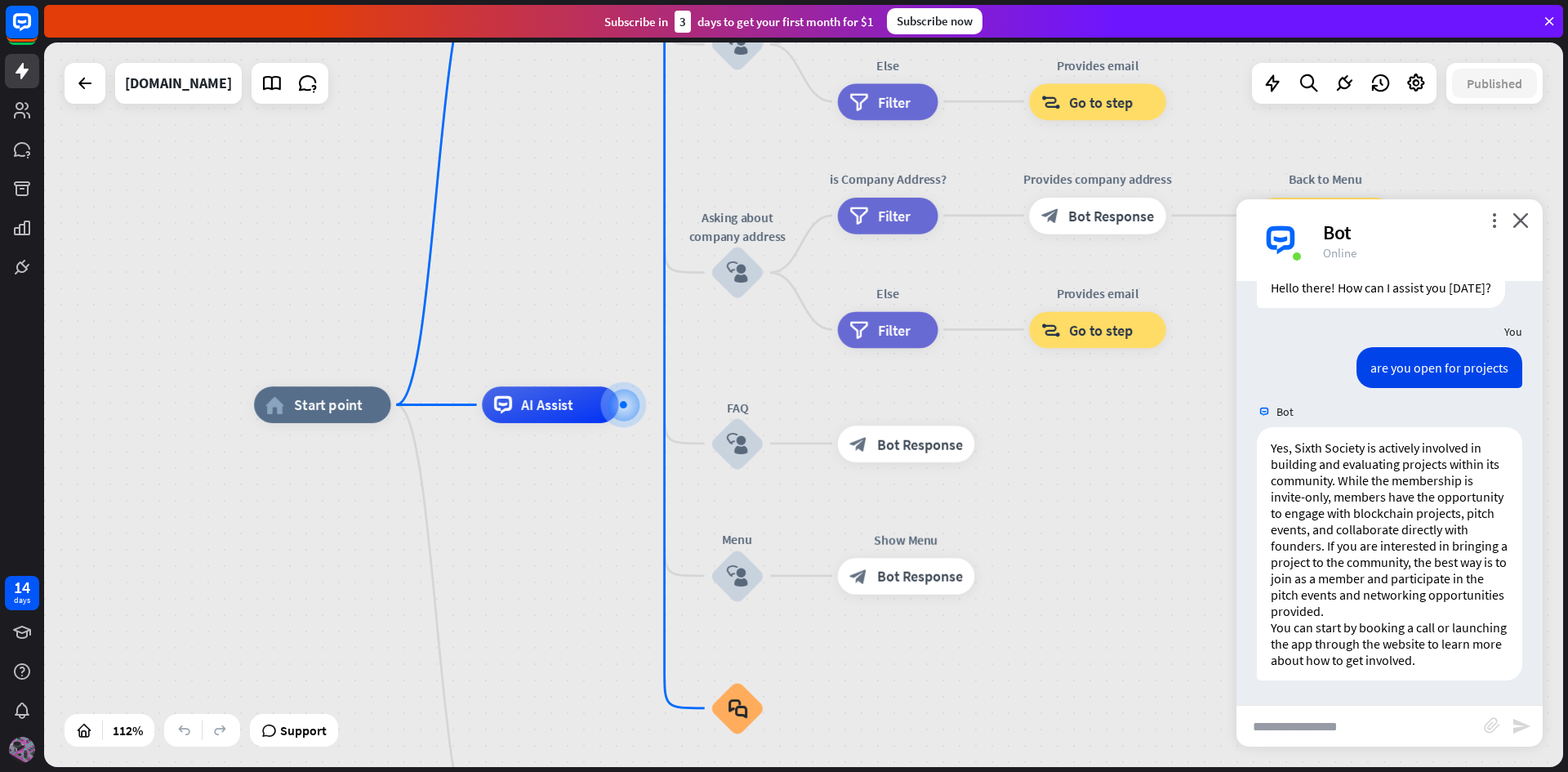
click at [1515, 229] on div "Bot" at bounding box center [1423, 232] width 200 height 25
click at [1418, 83] on icon at bounding box center [1416, 83] width 22 height 22
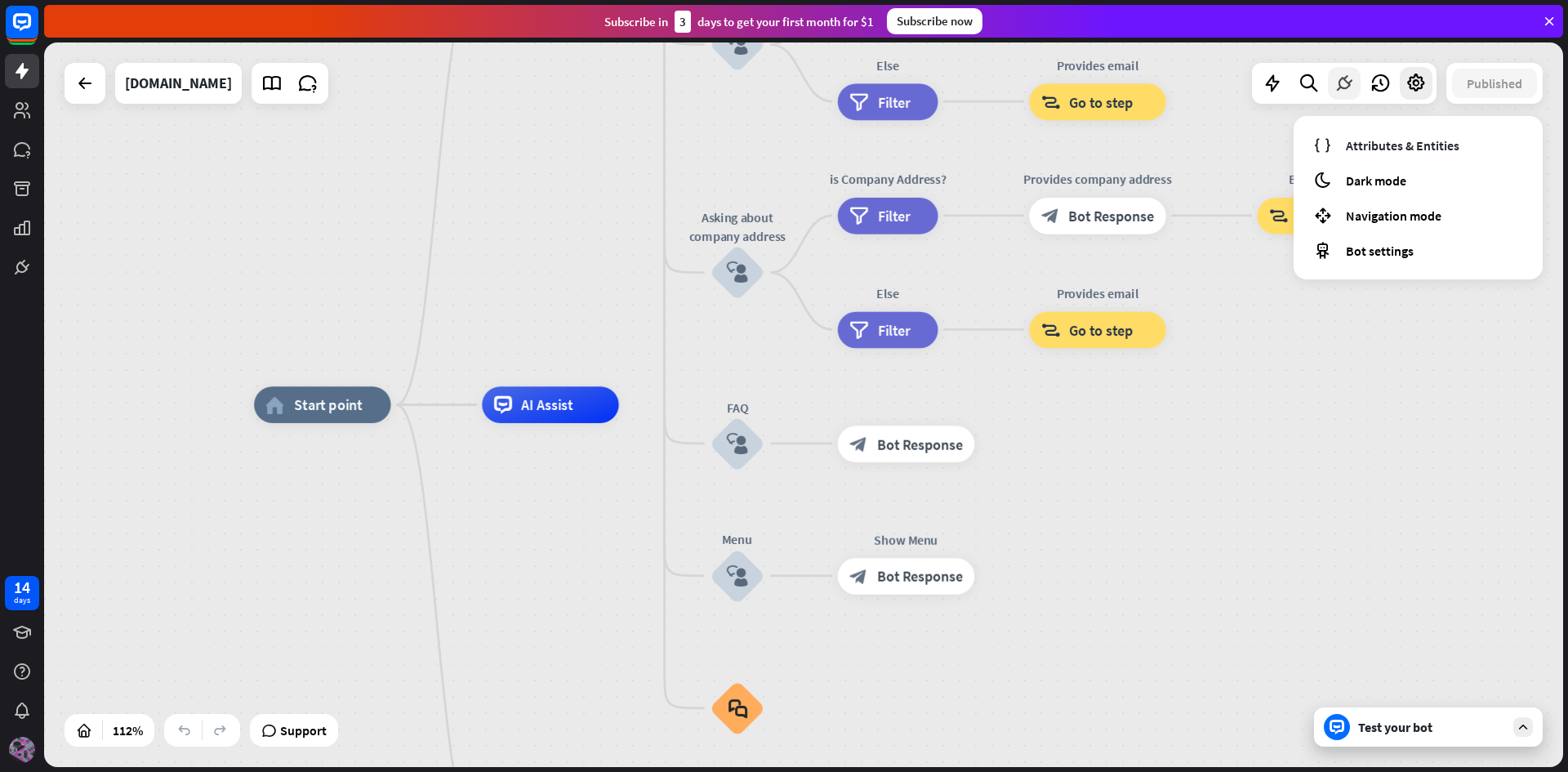
click at [1342, 74] on icon at bounding box center [1344, 83] width 22 height 22
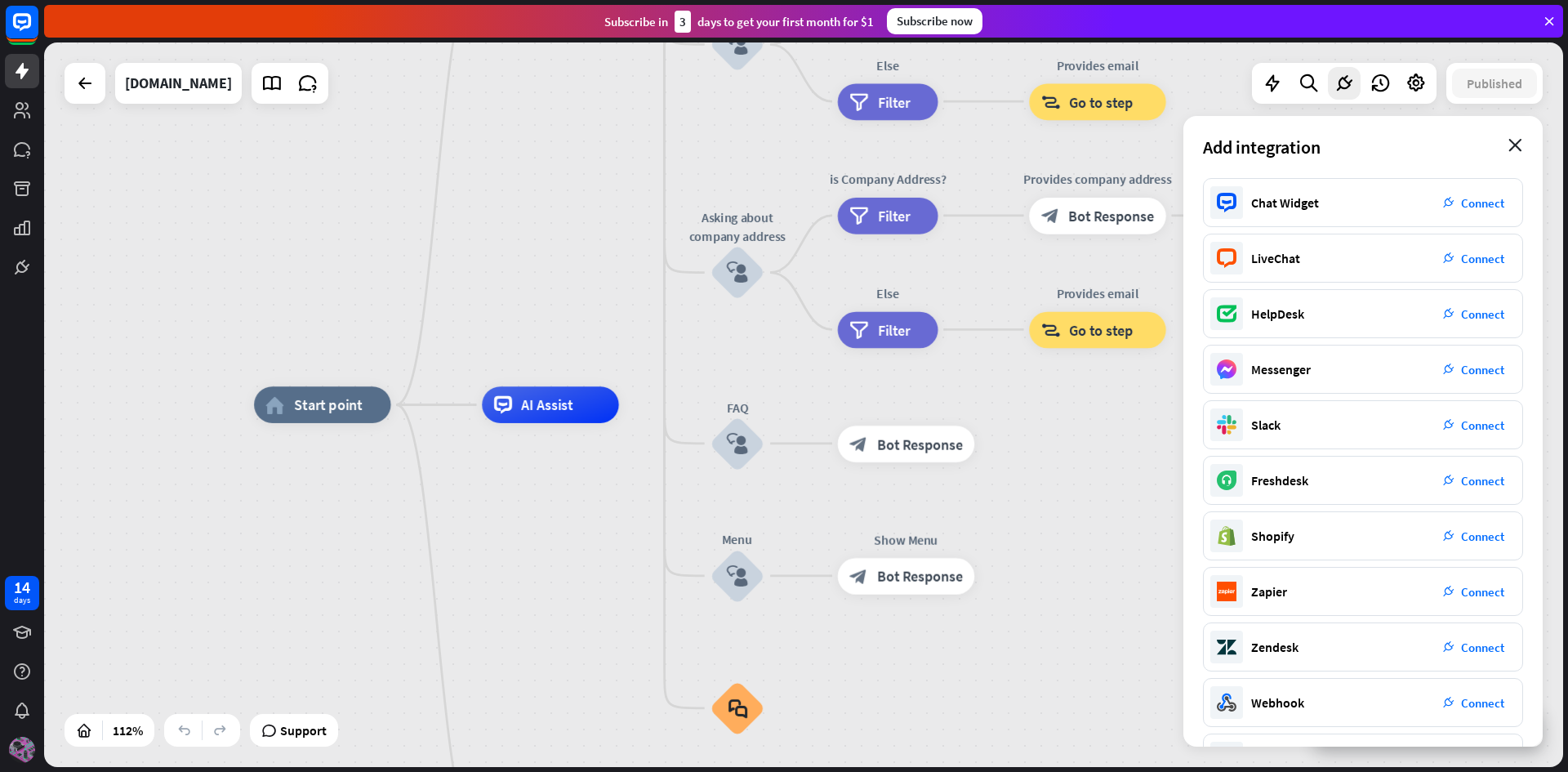
click at [1514, 141] on icon "close" at bounding box center [1515, 145] width 14 height 13
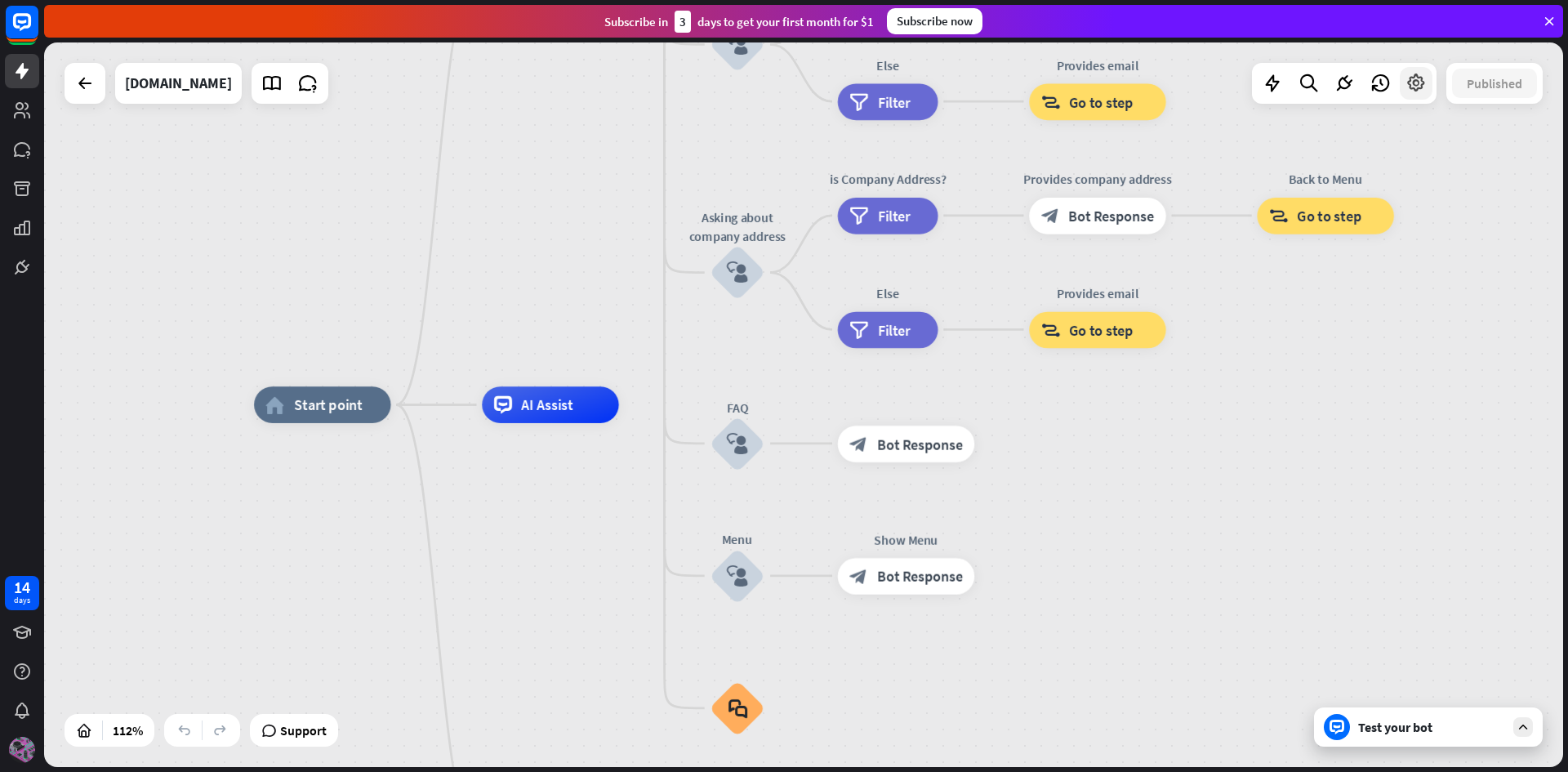
click at [1425, 88] on icon at bounding box center [1416, 83] width 22 height 22
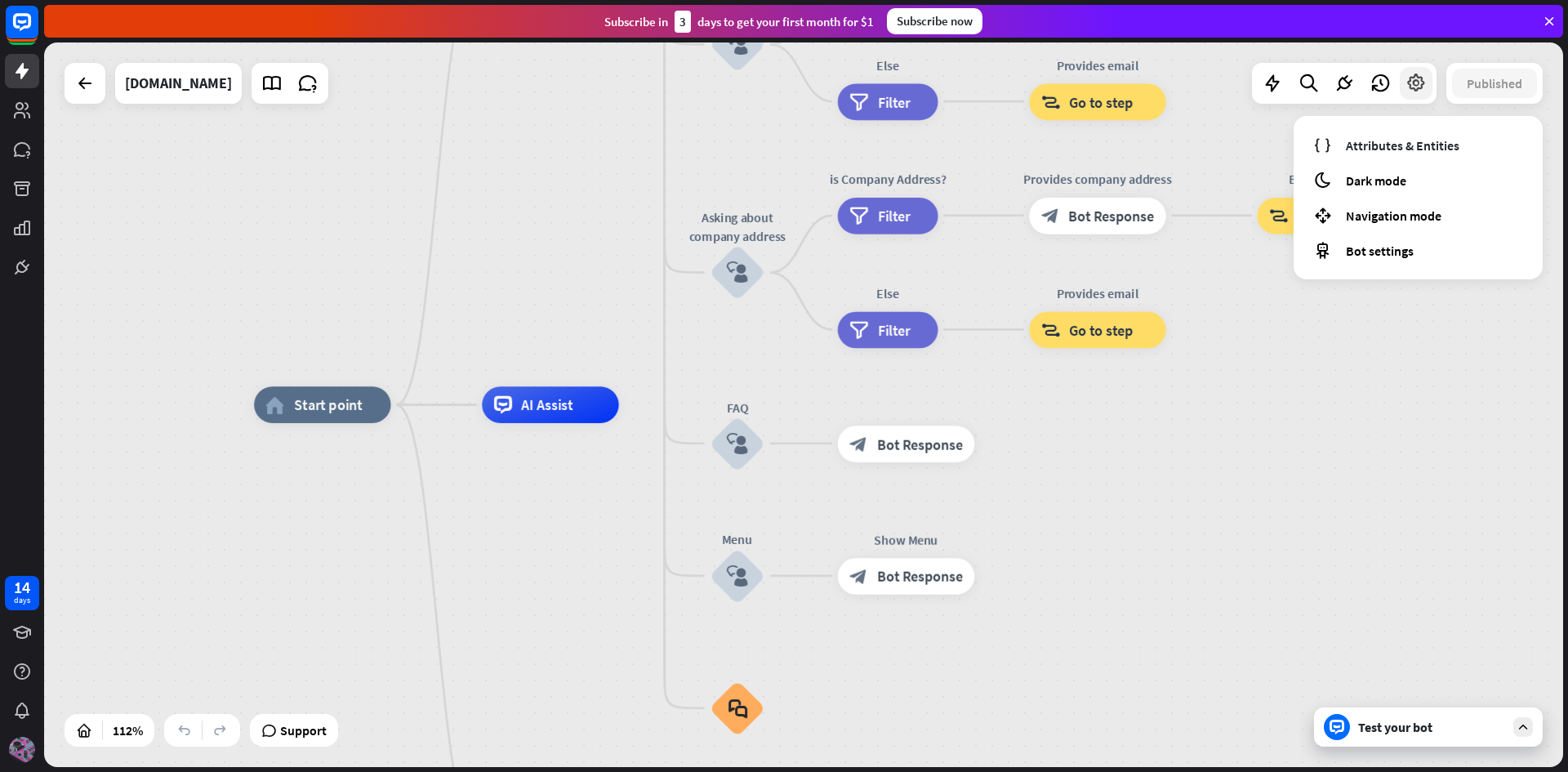
click at [1425, 88] on icon at bounding box center [1416, 83] width 22 height 22
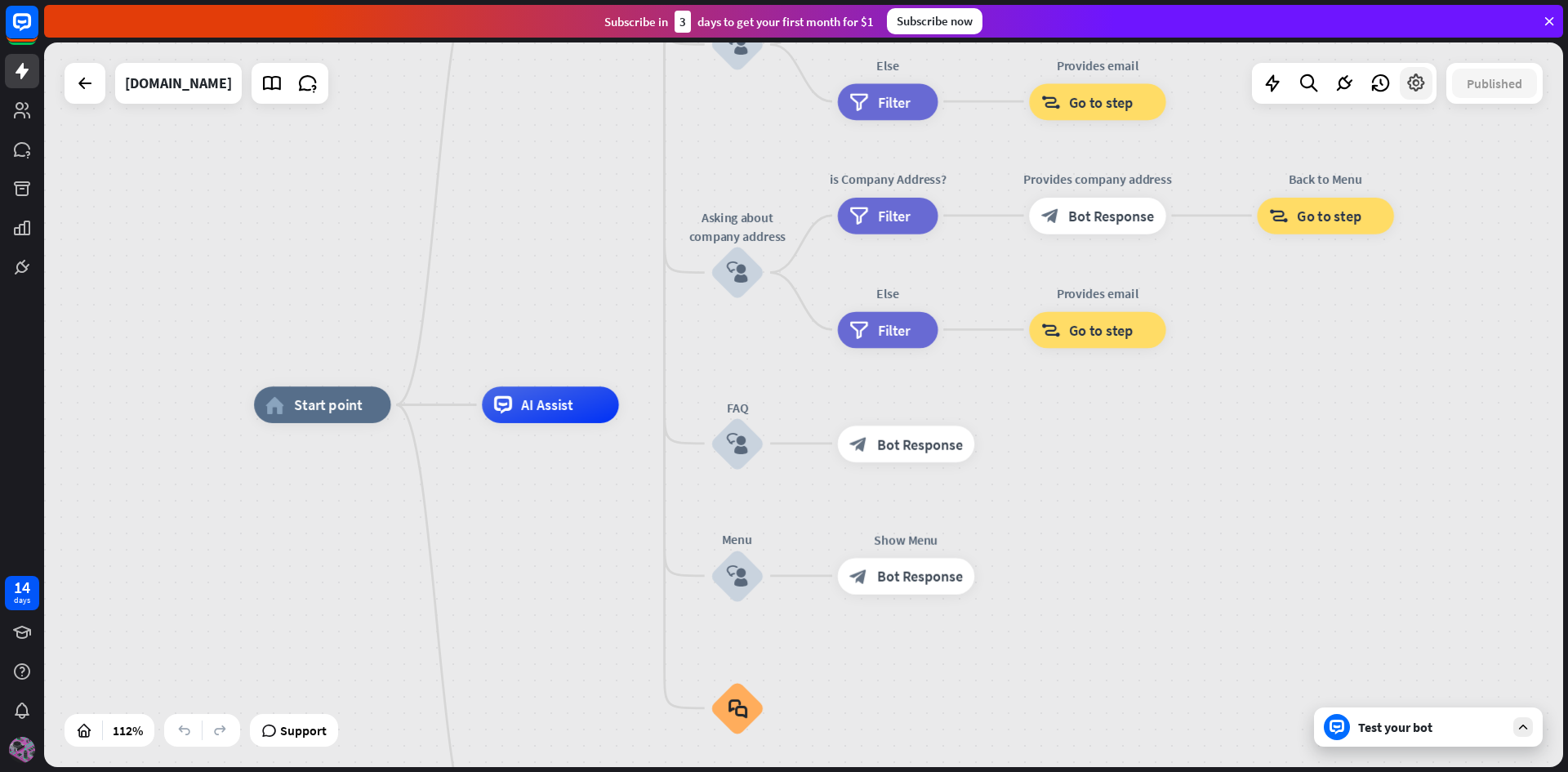
click at [1410, 83] on icon at bounding box center [1416, 83] width 22 height 22
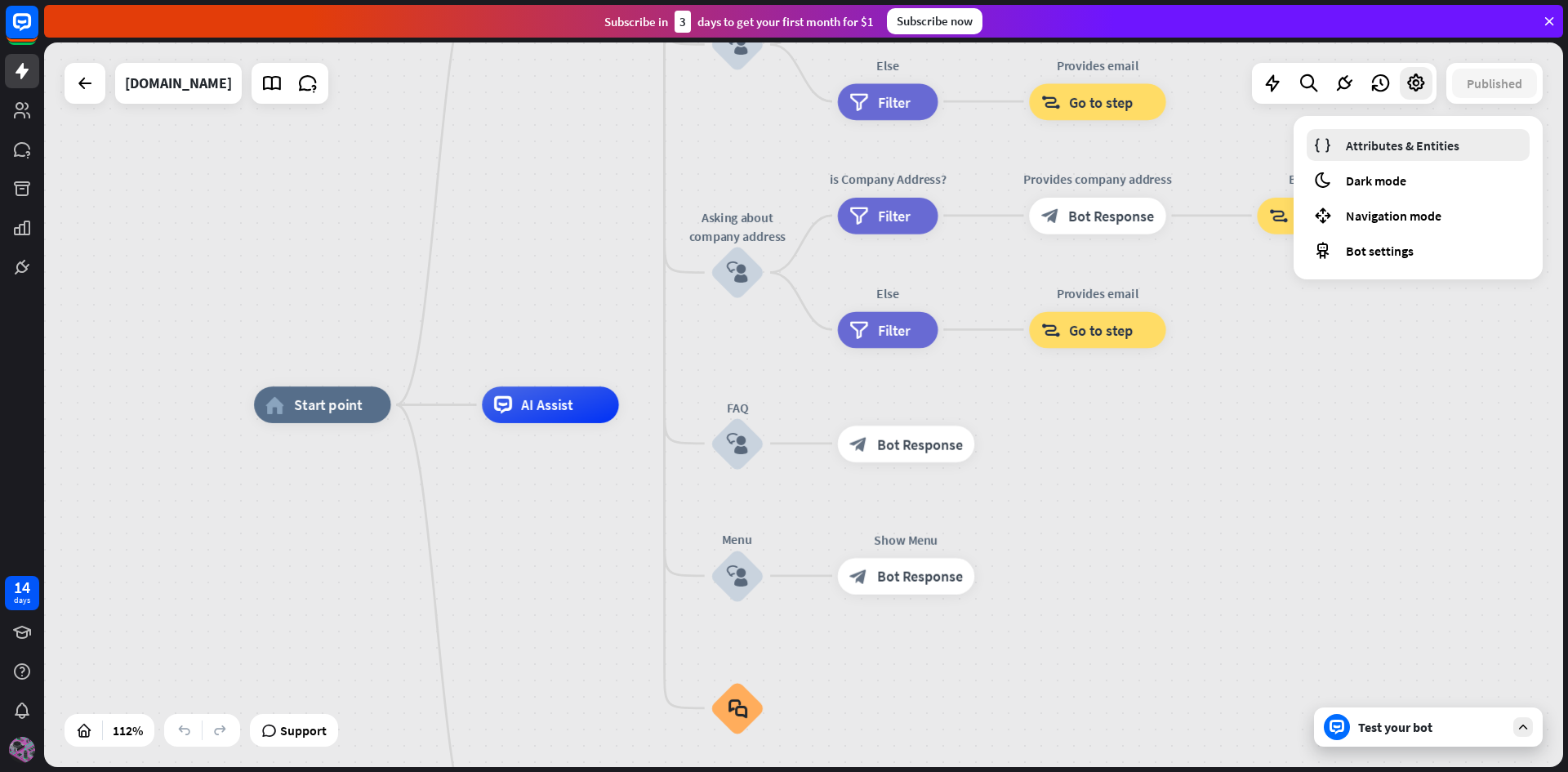
click at [1386, 144] on span "Attributes & Entities" at bounding box center [1402, 145] width 113 height 16
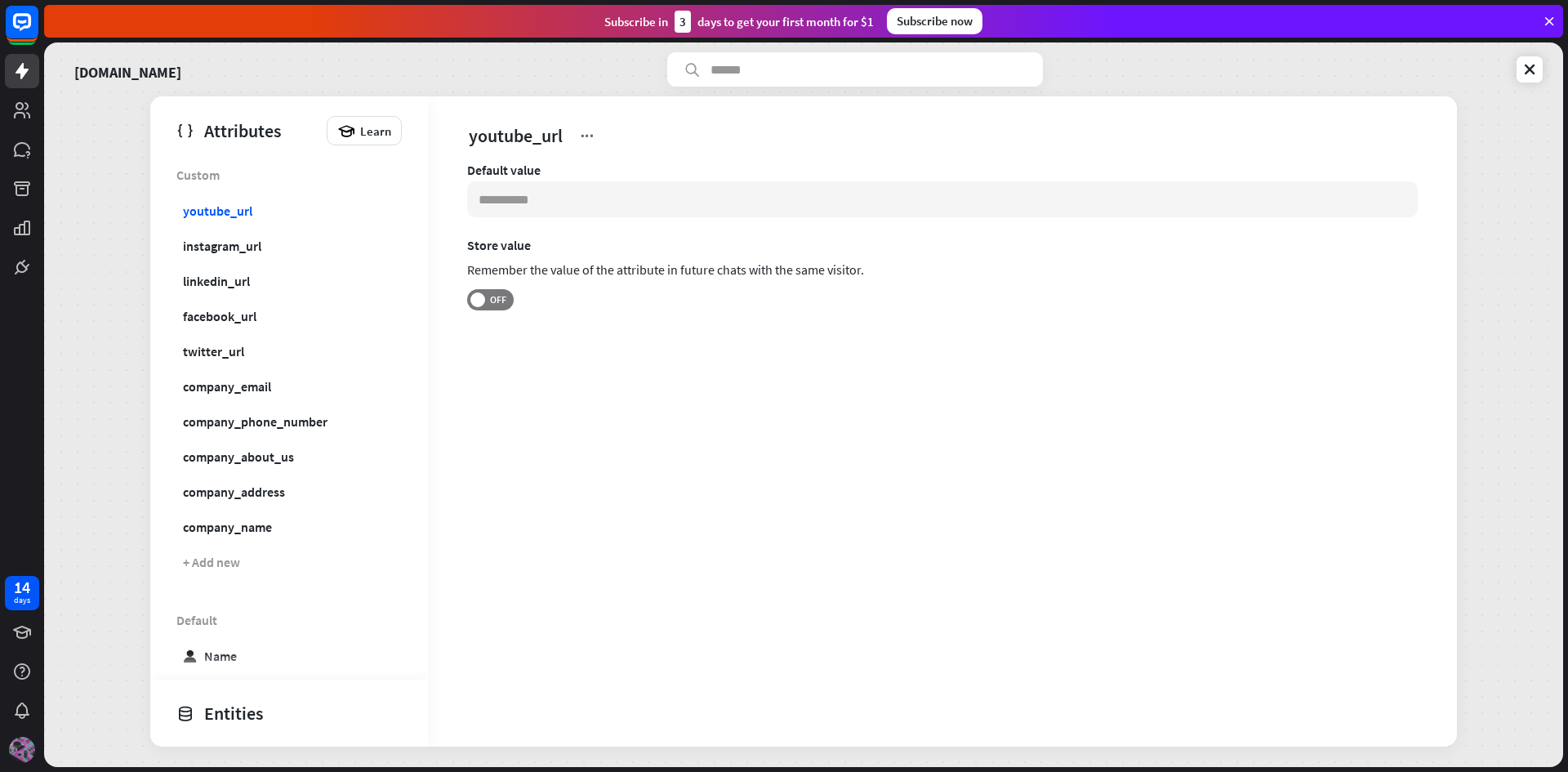
scroll to position [510, 0]
